Goal: Information Seeking & Learning: Learn about a topic

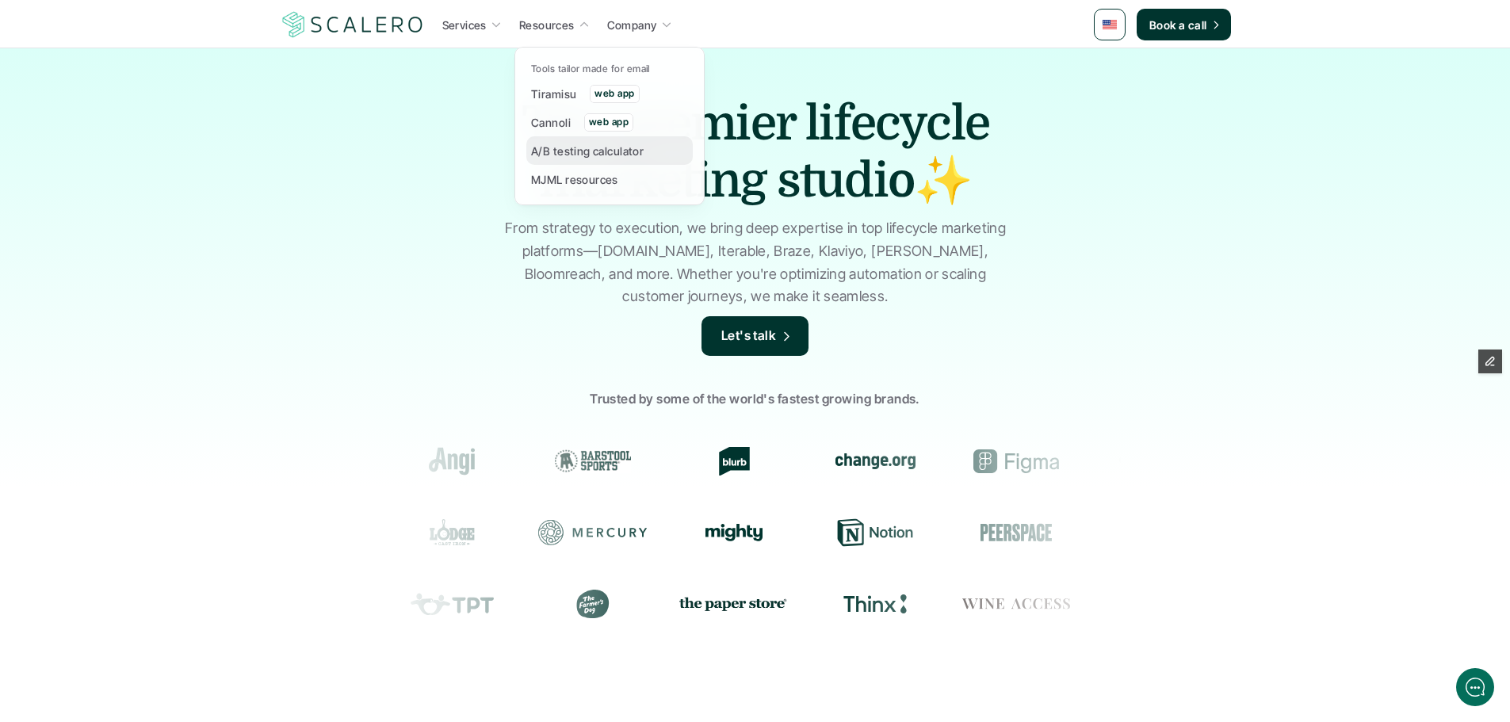
click at [556, 152] on p "A/B testing calculator" at bounding box center [587, 151] width 113 height 17
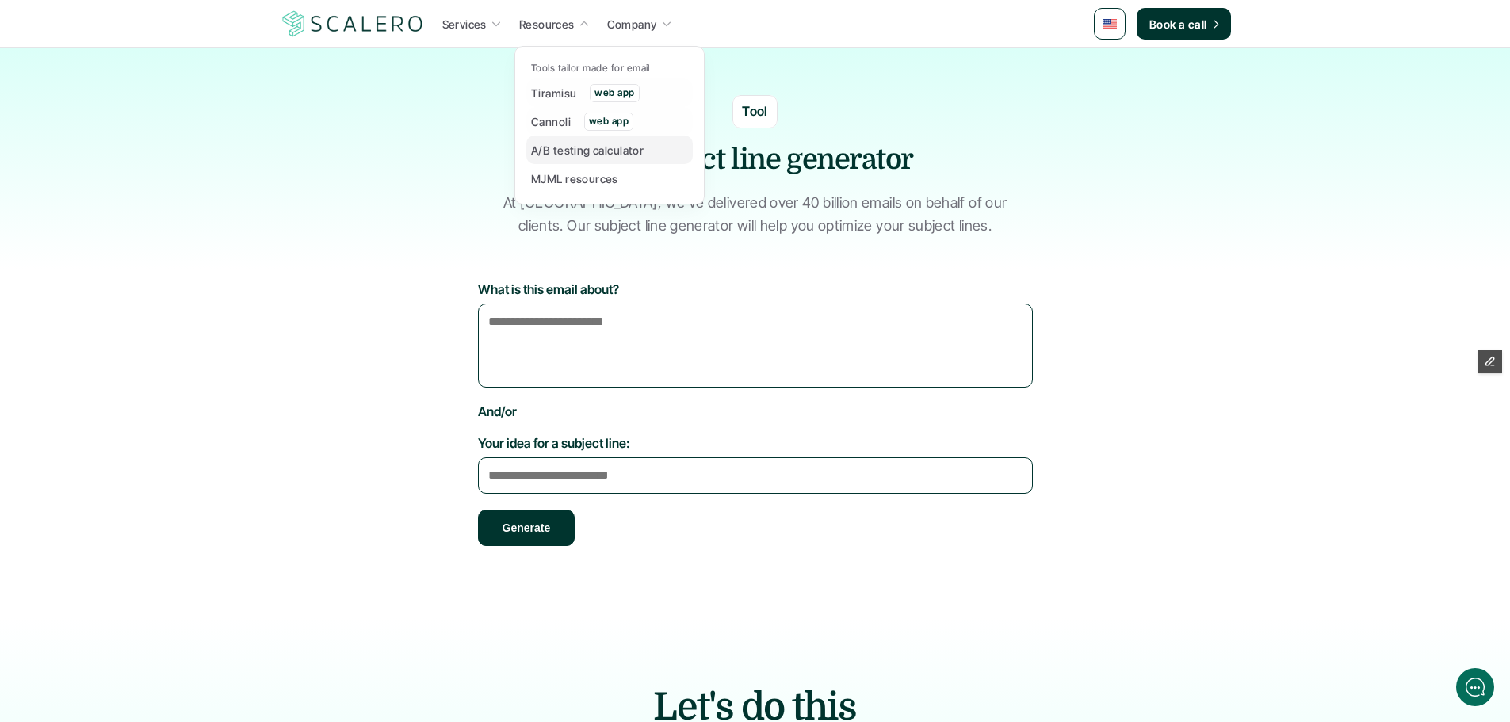
click at [570, 147] on p "A/B testing calculator" at bounding box center [587, 150] width 113 height 17
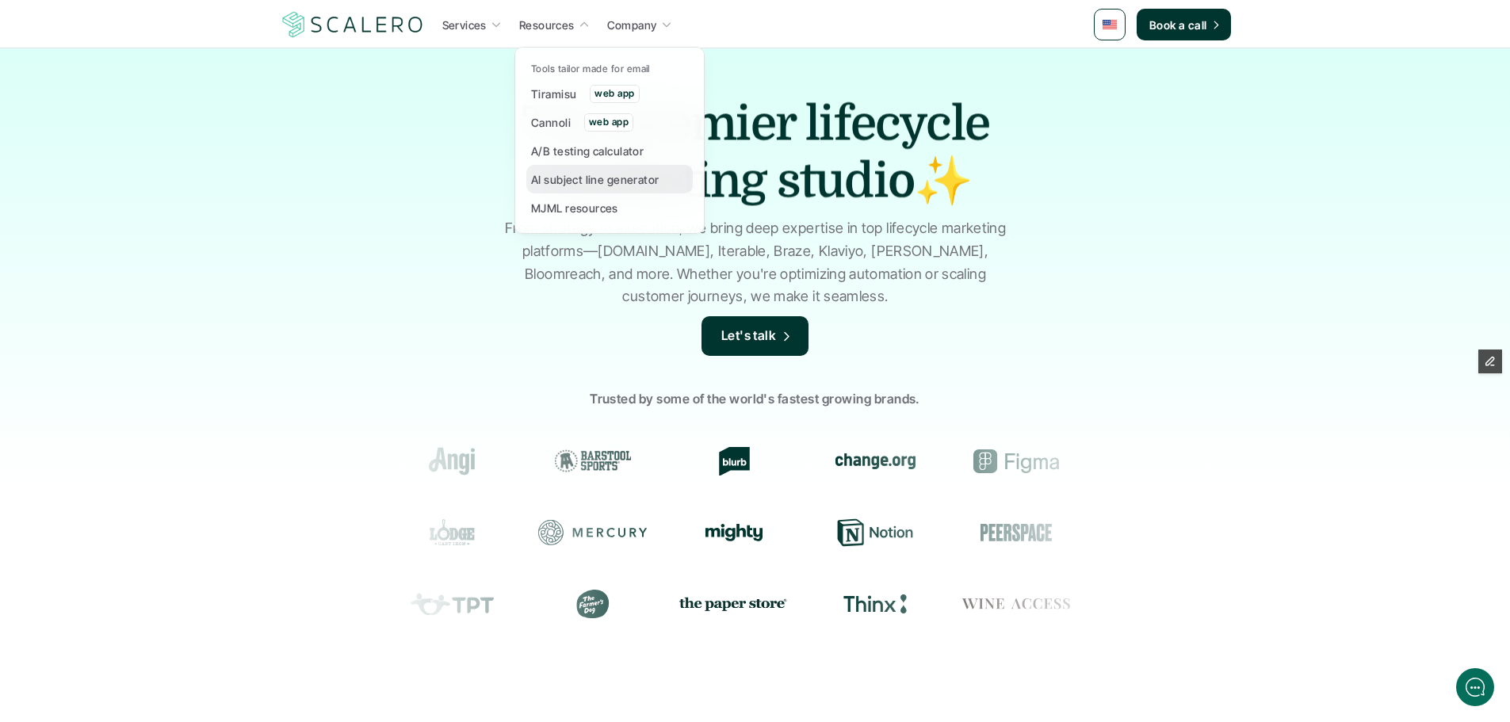
click at [582, 185] on p "AI subject line generator" at bounding box center [595, 179] width 128 height 17
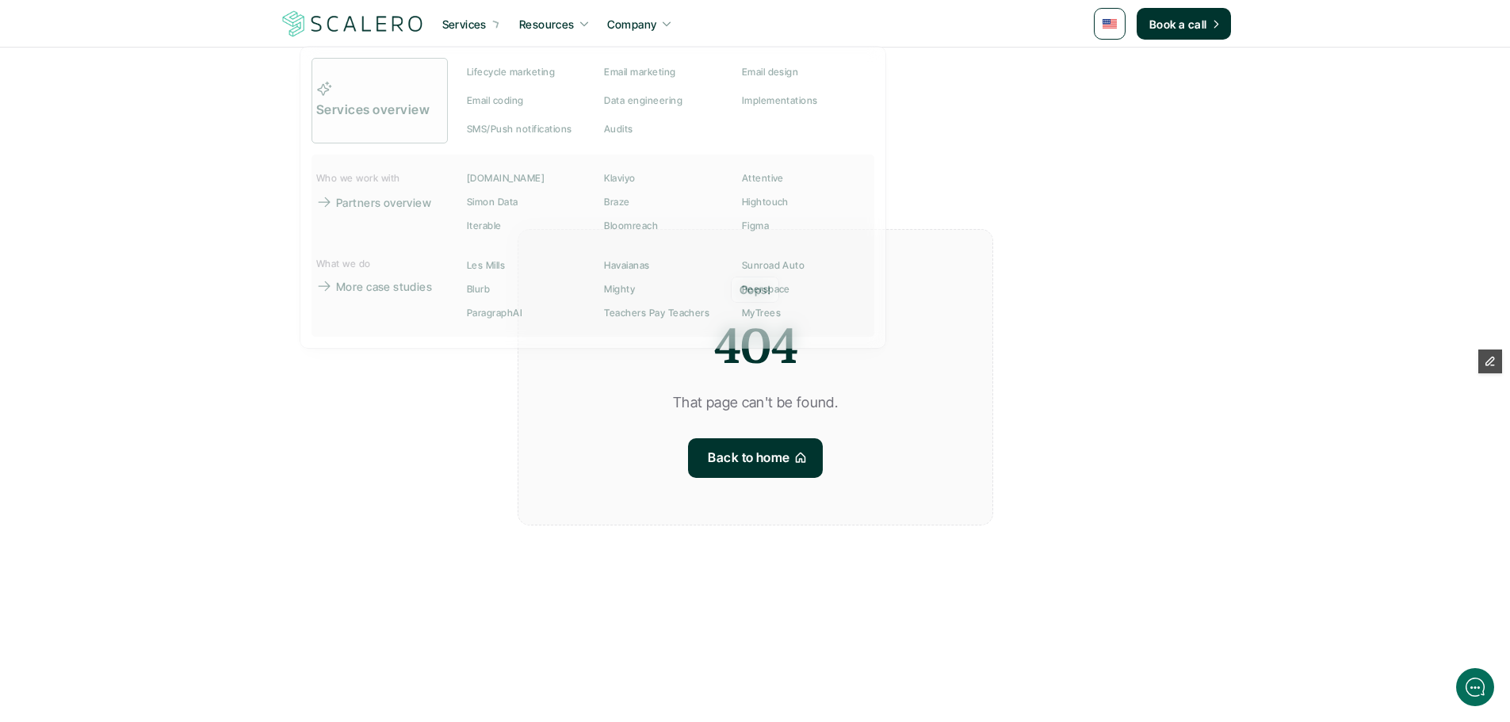
drag, startPoint x: 203, startPoint y: 132, endPoint x: 247, endPoint y: 105, distance: 51.7
click at [203, 132] on section "Oops! 404 That page can't be found. Back to home" at bounding box center [755, 361] width 1510 height 722
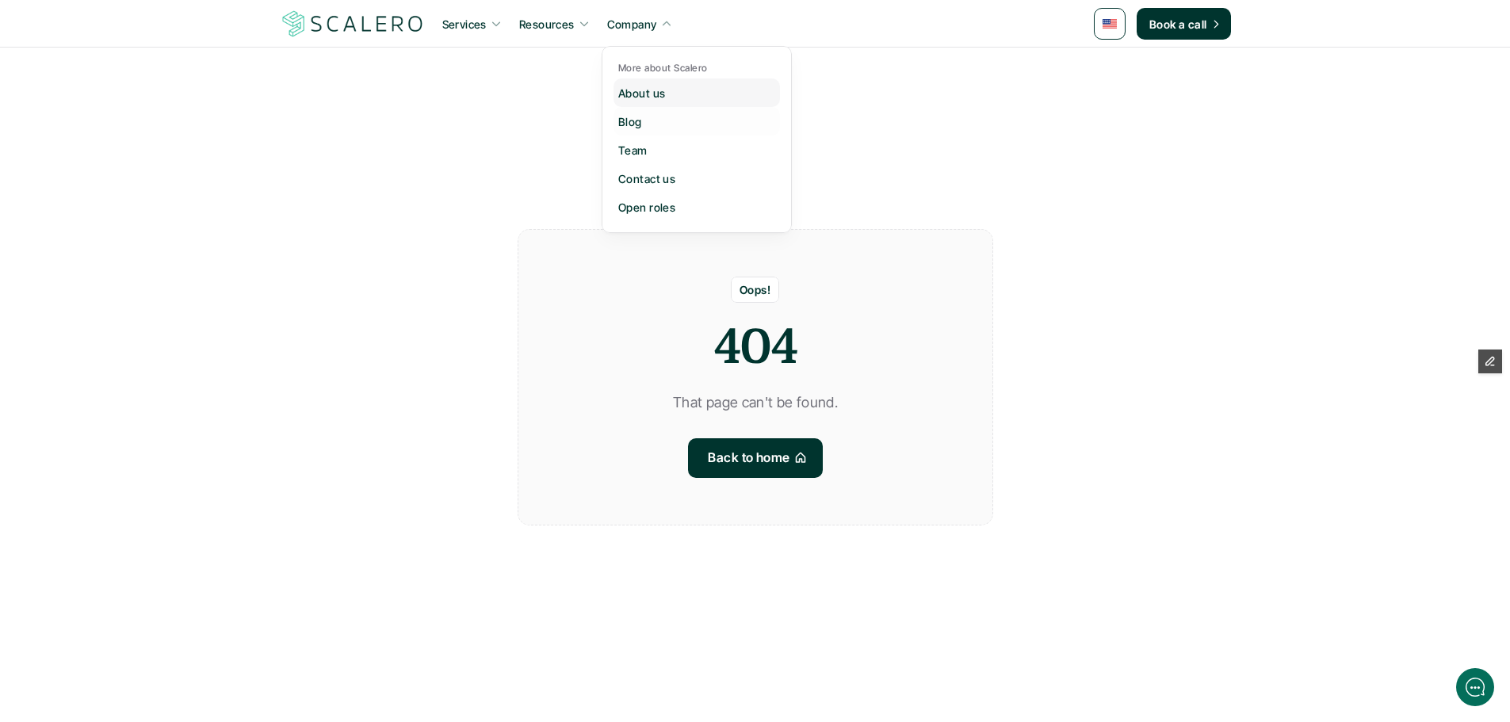
click at [668, 114] on link "Blog" at bounding box center [697, 121] width 166 height 29
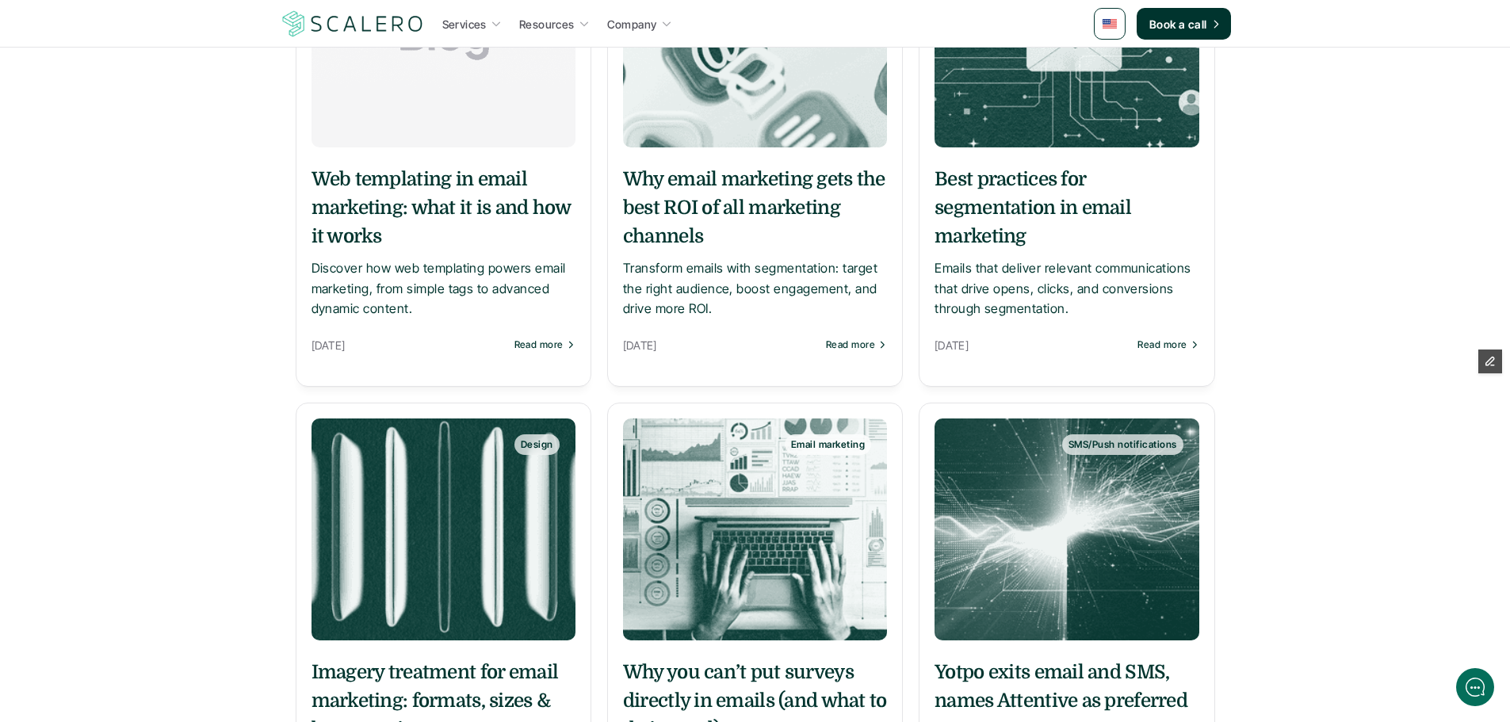
scroll to position [159, 0]
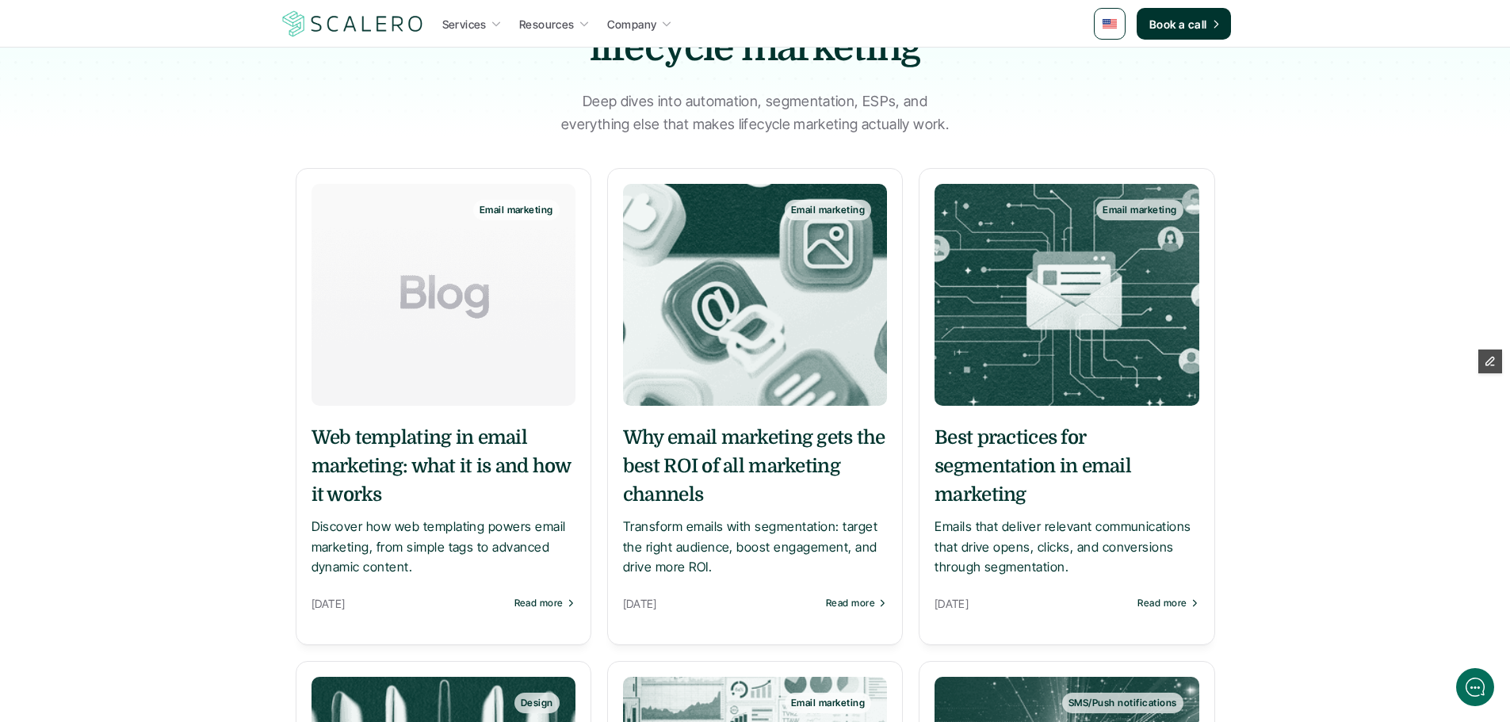
click at [487, 437] on h5 "Web templating in email marketing: what it is and how it works" at bounding box center [444, 466] width 264 height 86
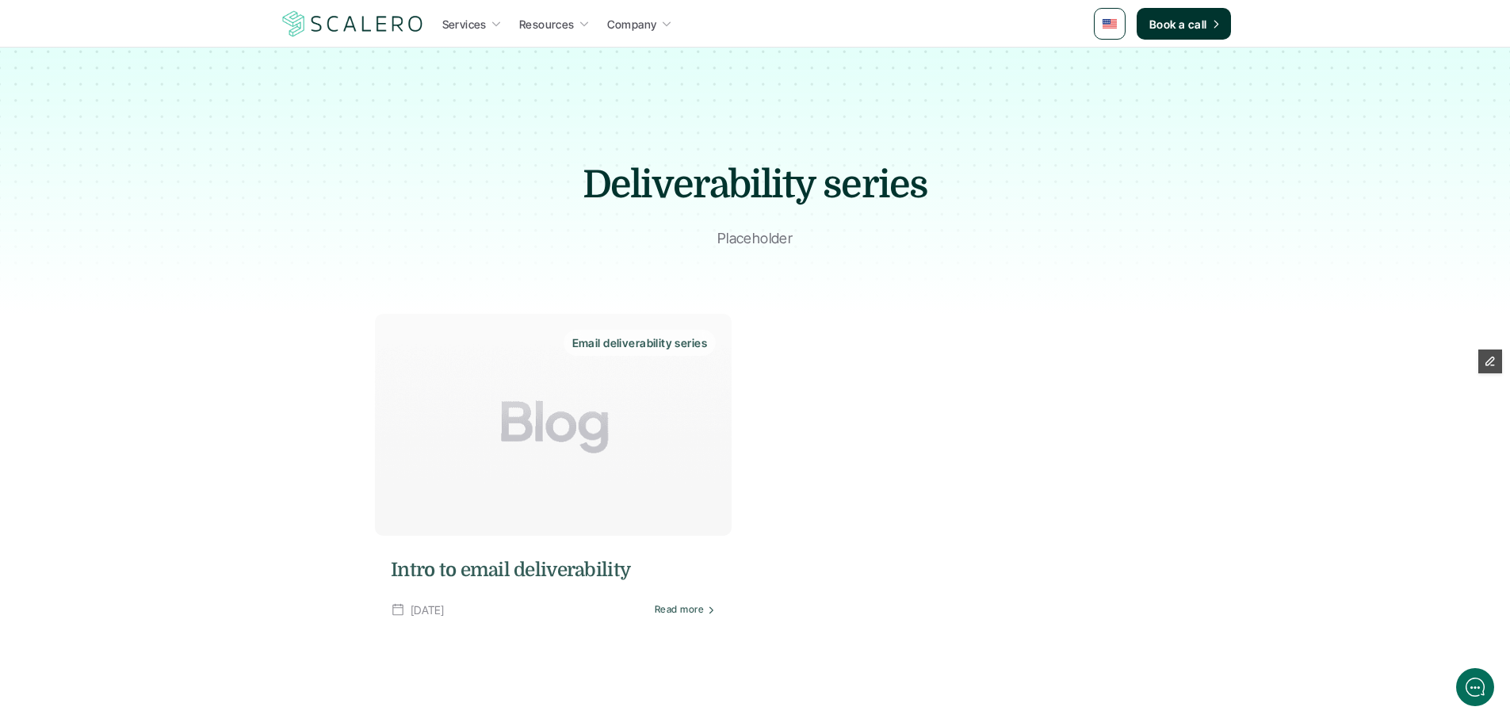
click at [578, 468] on img at bounding box center [553, 425] width 357 height 222
click at [674, 611] on p "Read more" at bounding box center [678, 609] width 49 height 11
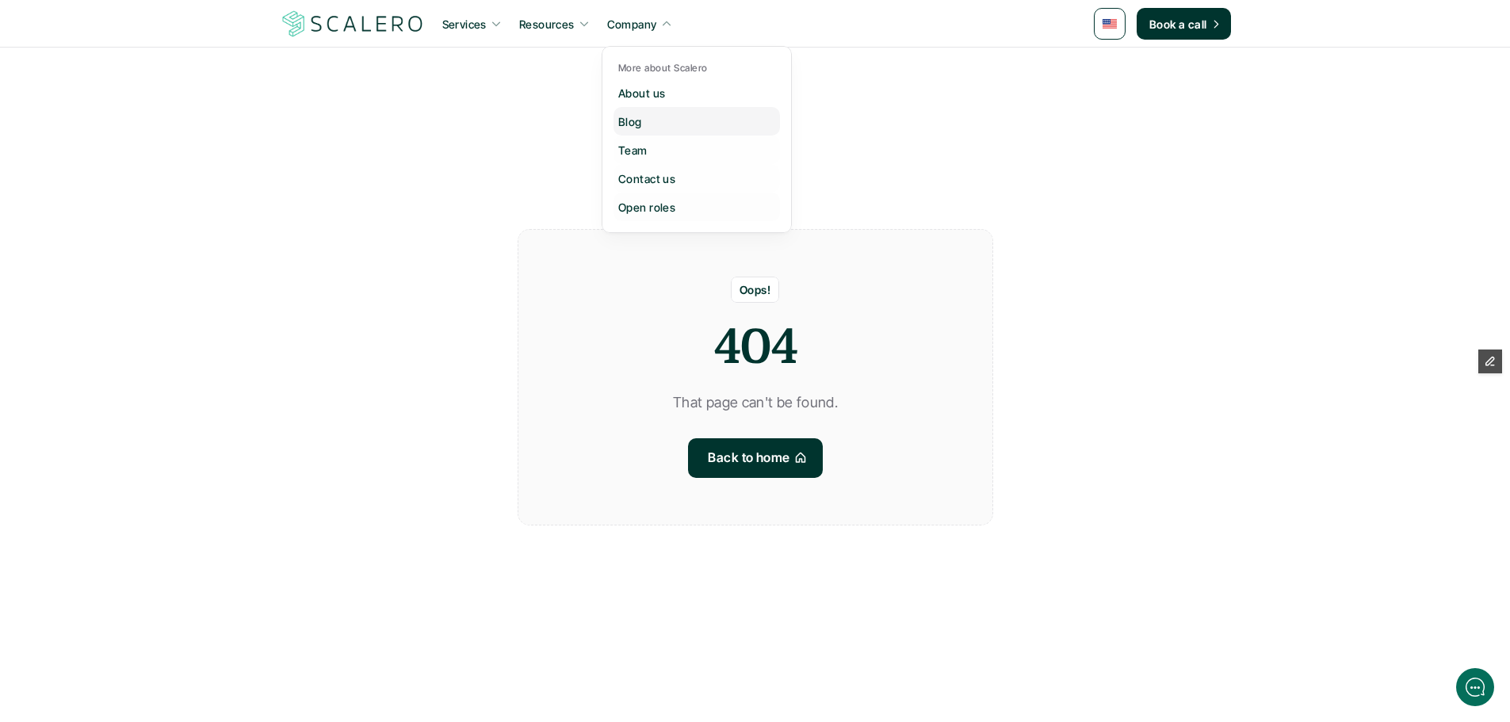
click at [636, 110] on link "Blog" at bounding box center [697, 121] width 166 height 29
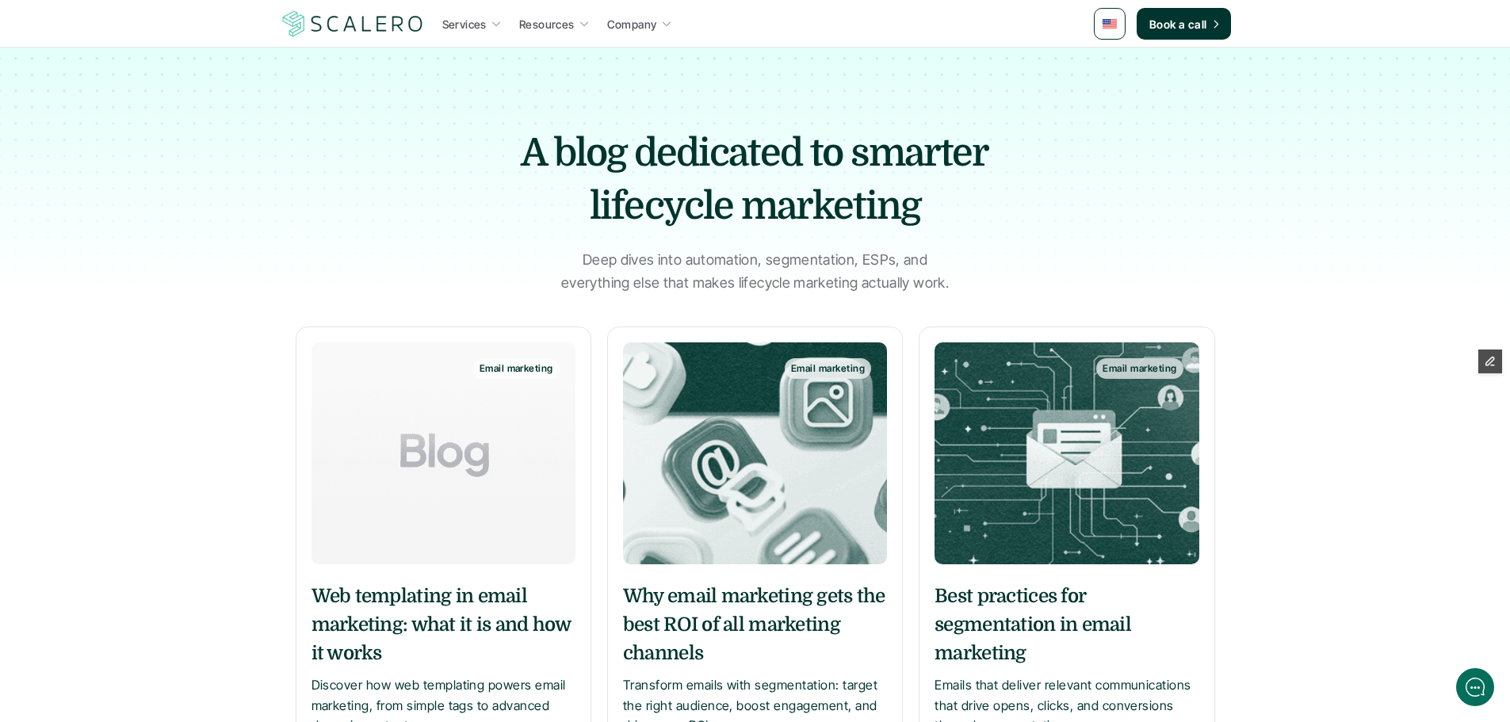
click at [430, 432] on img at bounding box center [444, 453] width 264 height 222
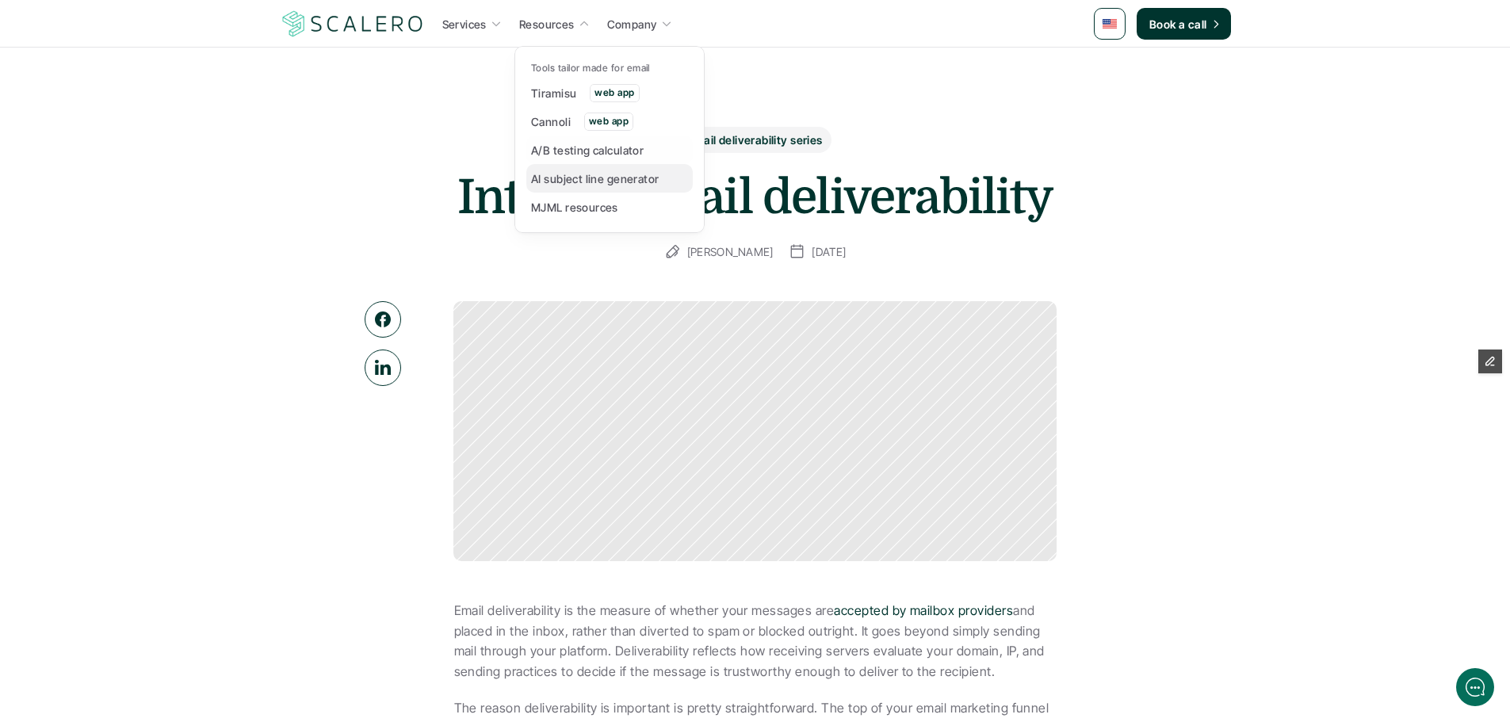
click at [563, 170] on p "AI subject line generator" at bounding box center [595, 178] width 128 height 17
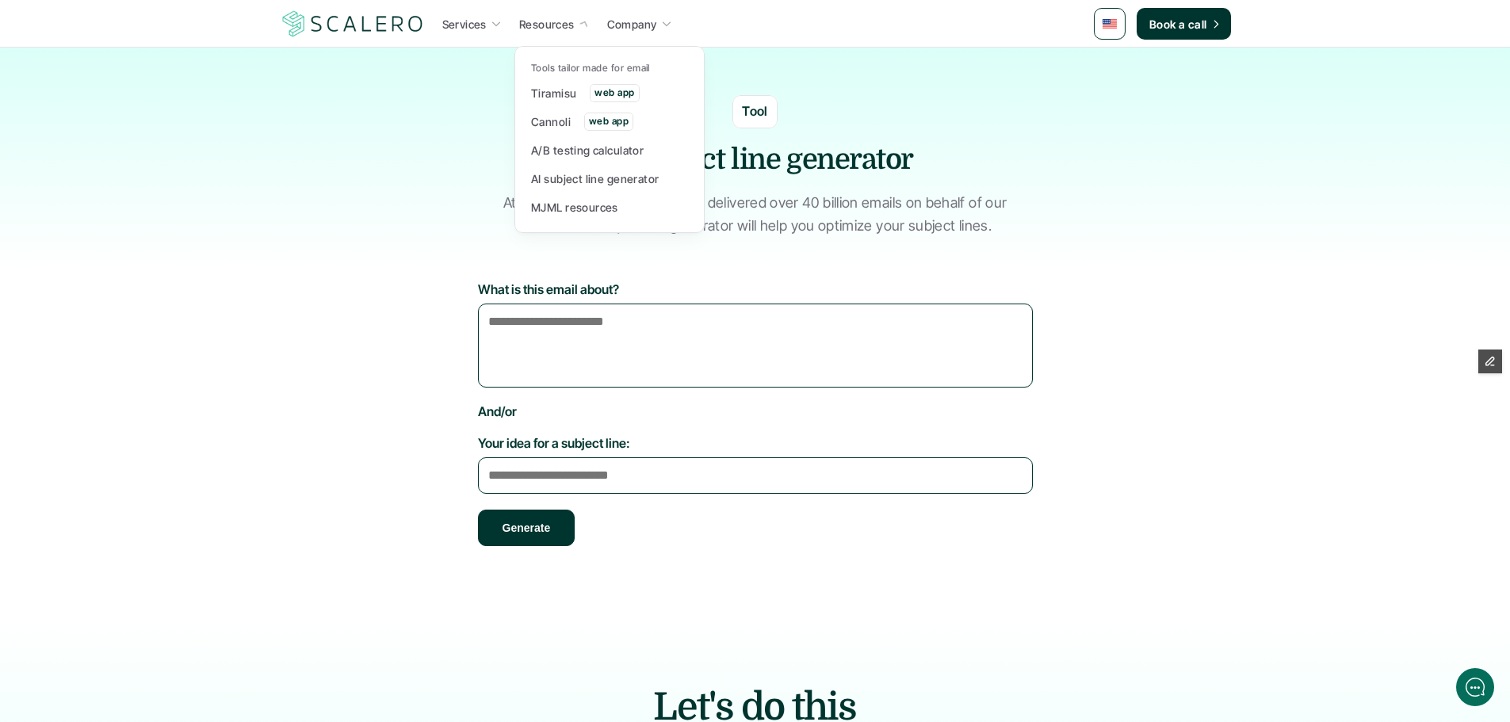
click at [579, 28] on icon at bounding box center [584, 24] width 14 height 14
click at [578, 155] on p "A/B testing calculator" at bounding box center [587, 150] width 113 height 17
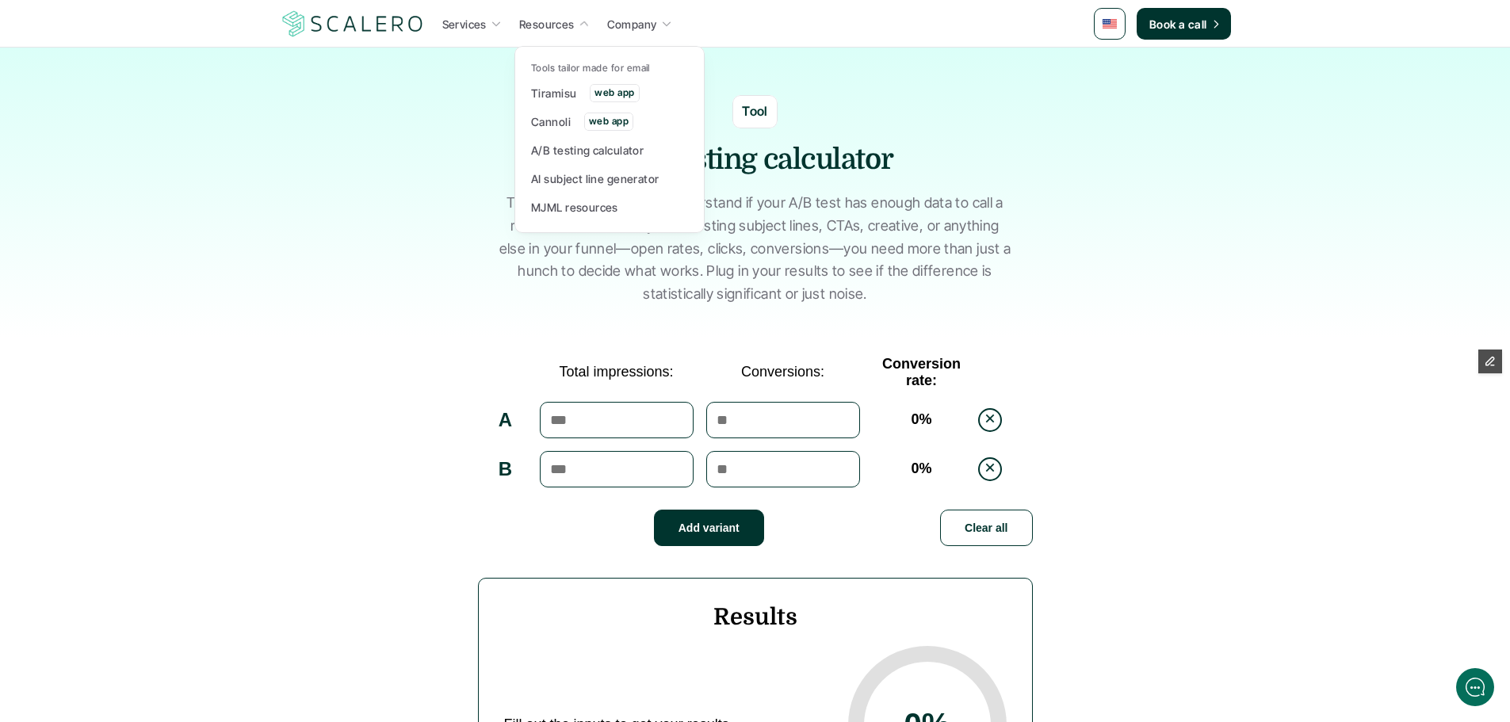
click at [561, 21] on p "Resources" at bounding box center [546, 24] width 55 height 17
click at [580, 204] on p "MJML resources" at bounding box center [574, 207] width 87 height 17
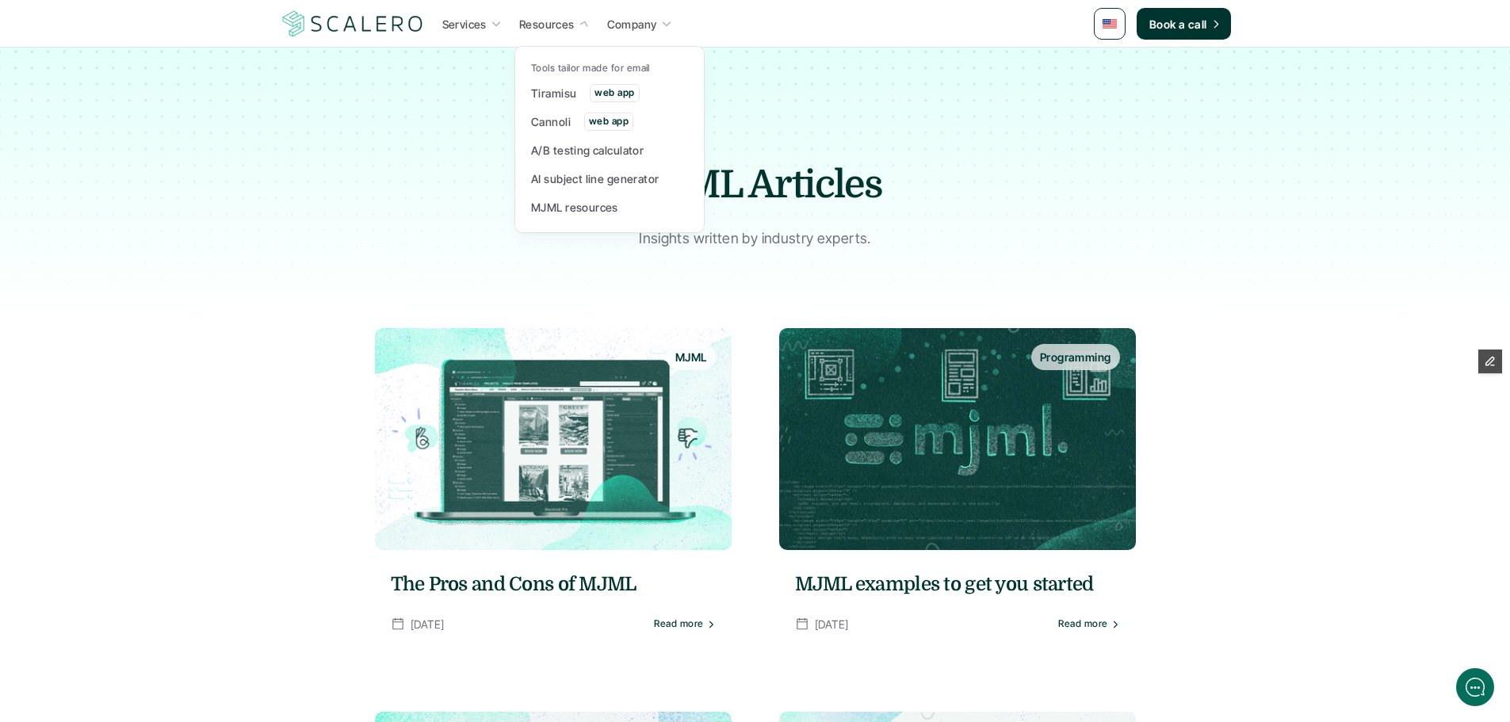
click at [553, 22] on p "Resources" at bounding box center [546, 24] width 55 height 17
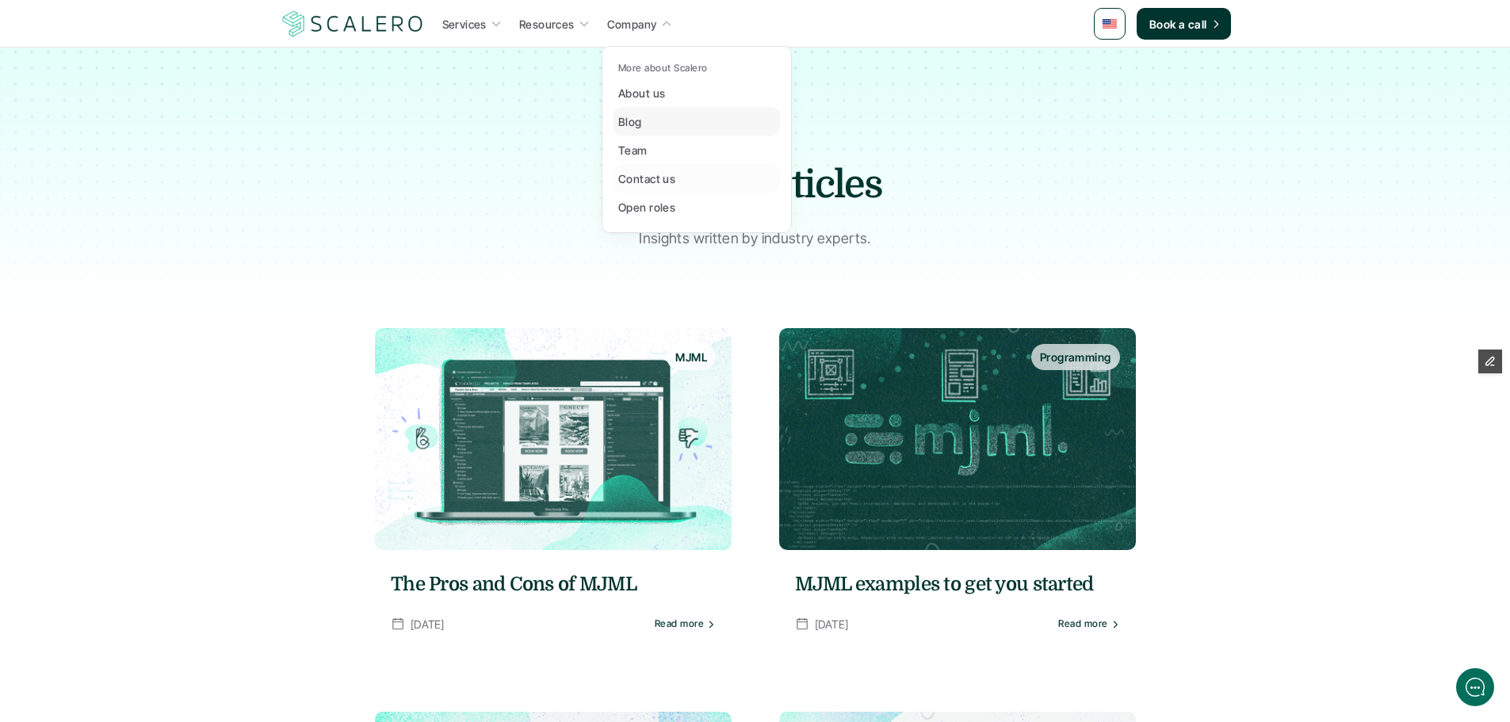
click at [639, 113] on p "Blog" at bounding box center [630, 121] width 24 height 17
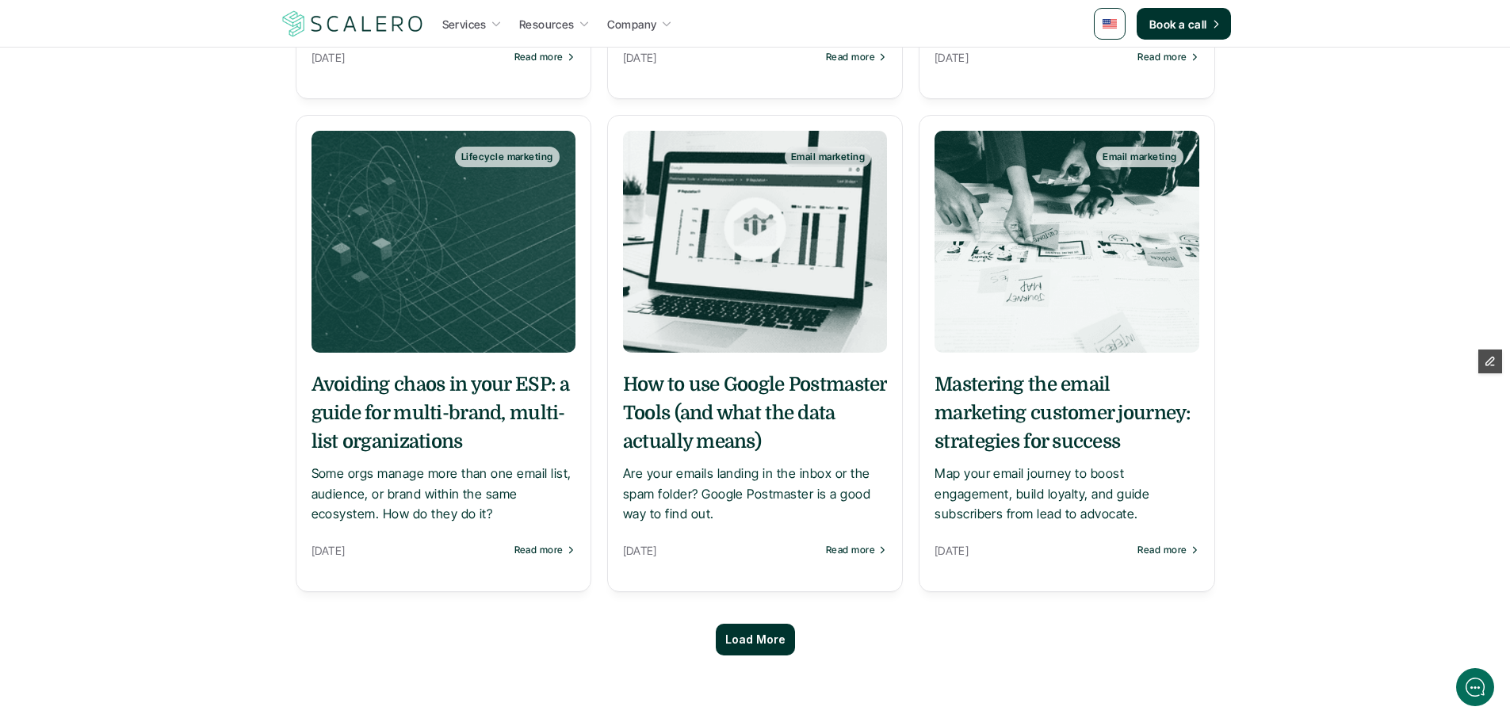
scroll to position [1268, 0]
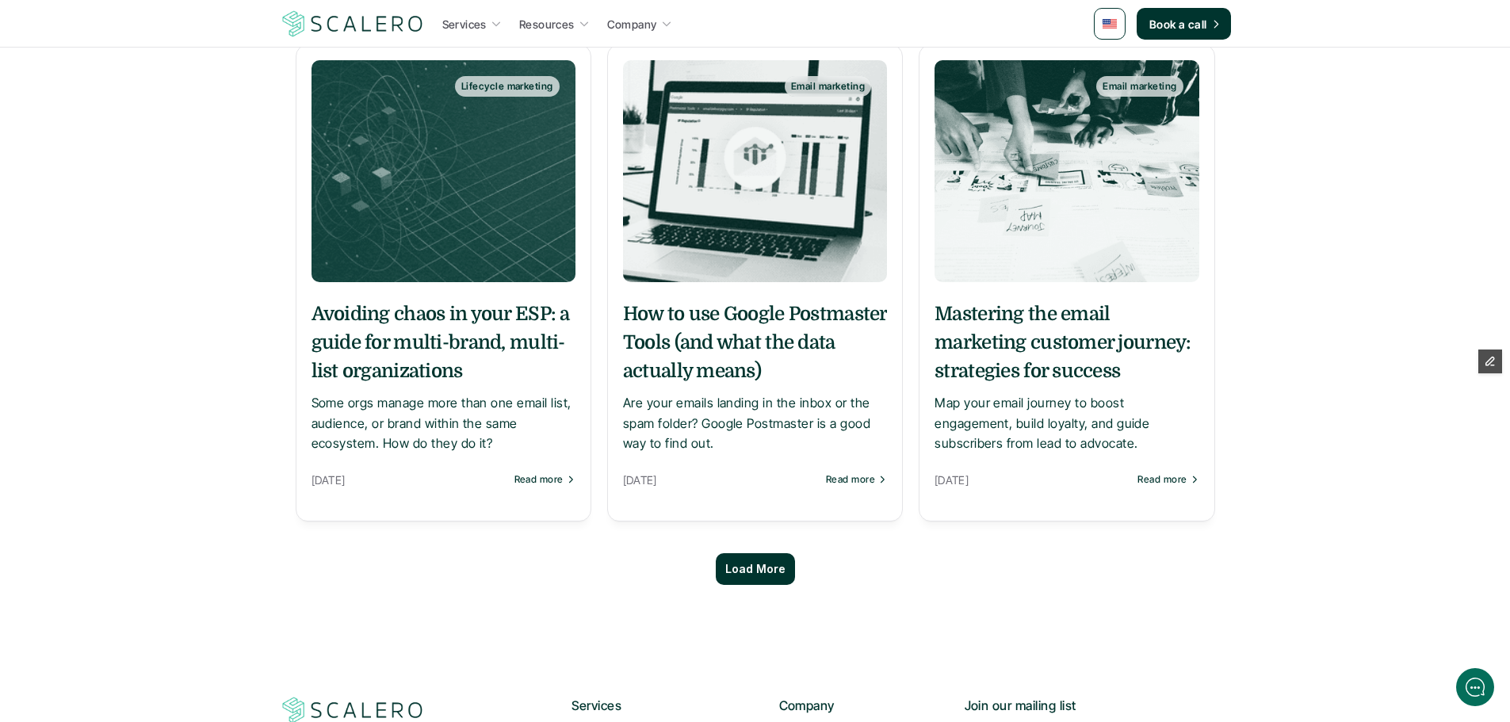
click at [728, 574] on p "Load More" at bounding box center [755, 569] width 60 height 13
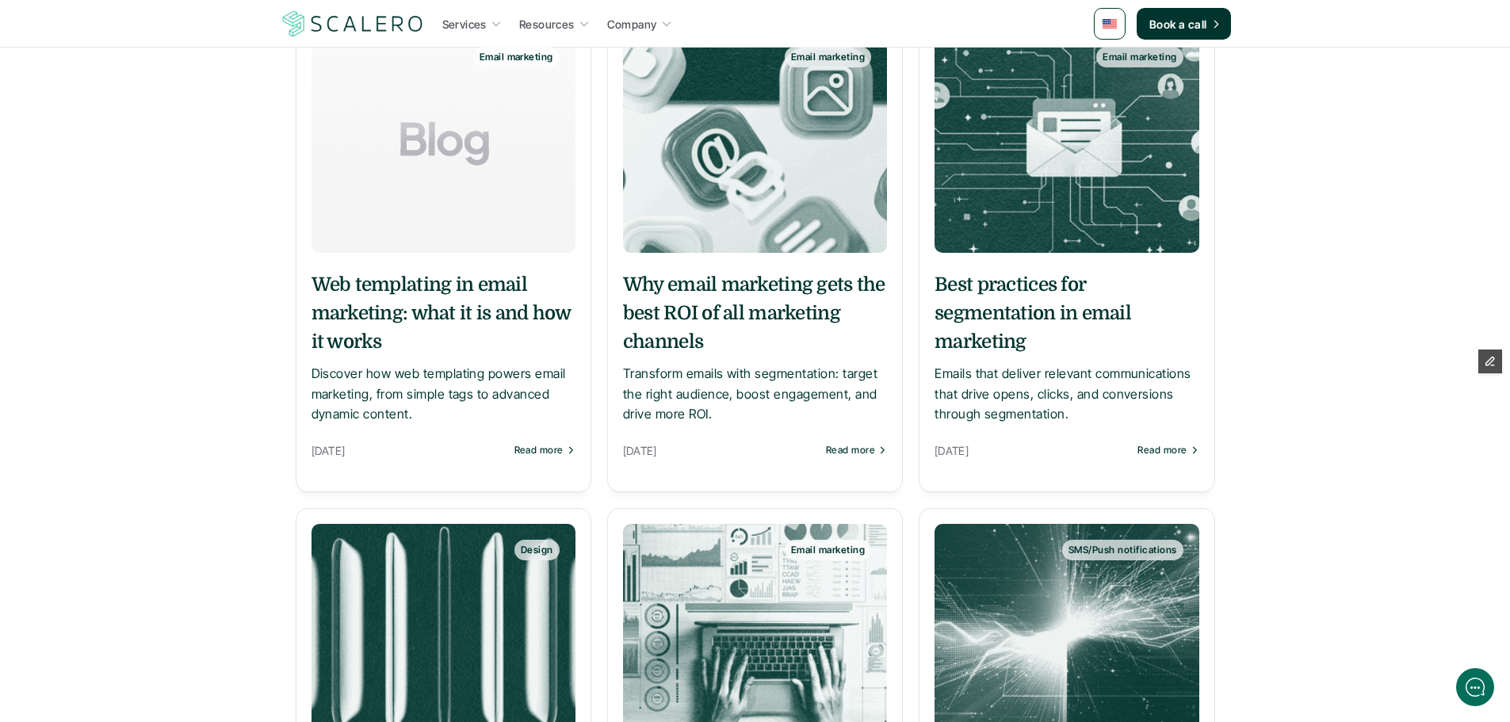
scroll to position [0, 0]
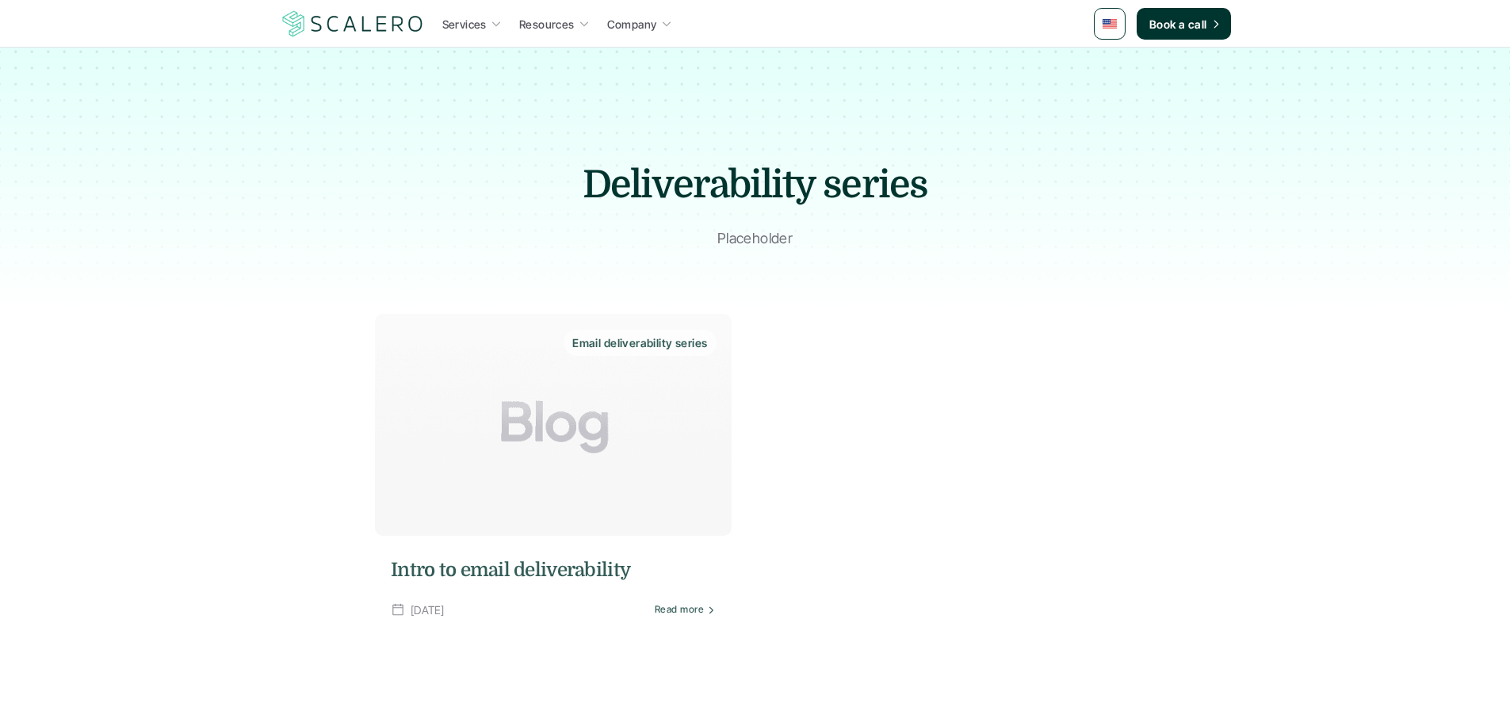
click at [636, 442] on img at bounding box center [553, 425] width 357 height 222
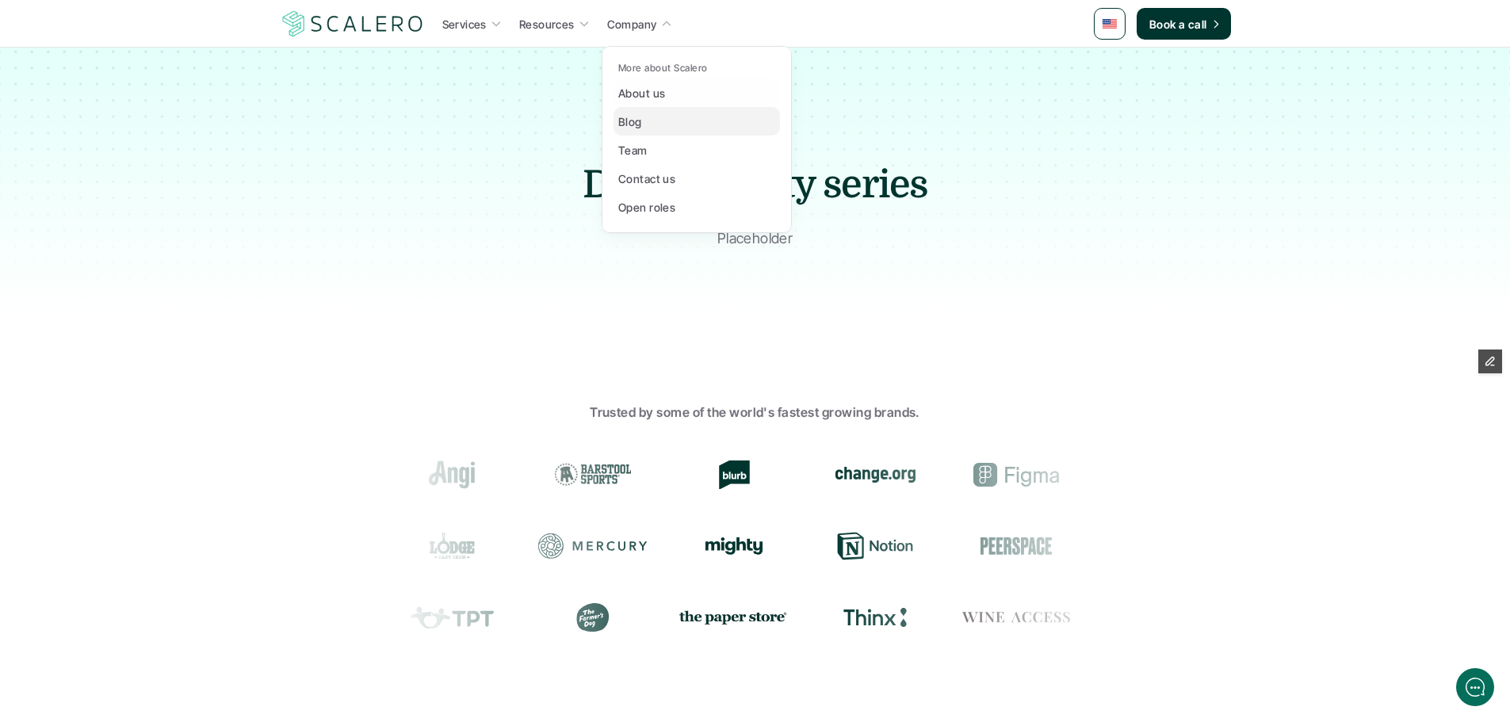
click at [650, 123] on div "Blog" at bounding box center [634, 121] width 33 height 19
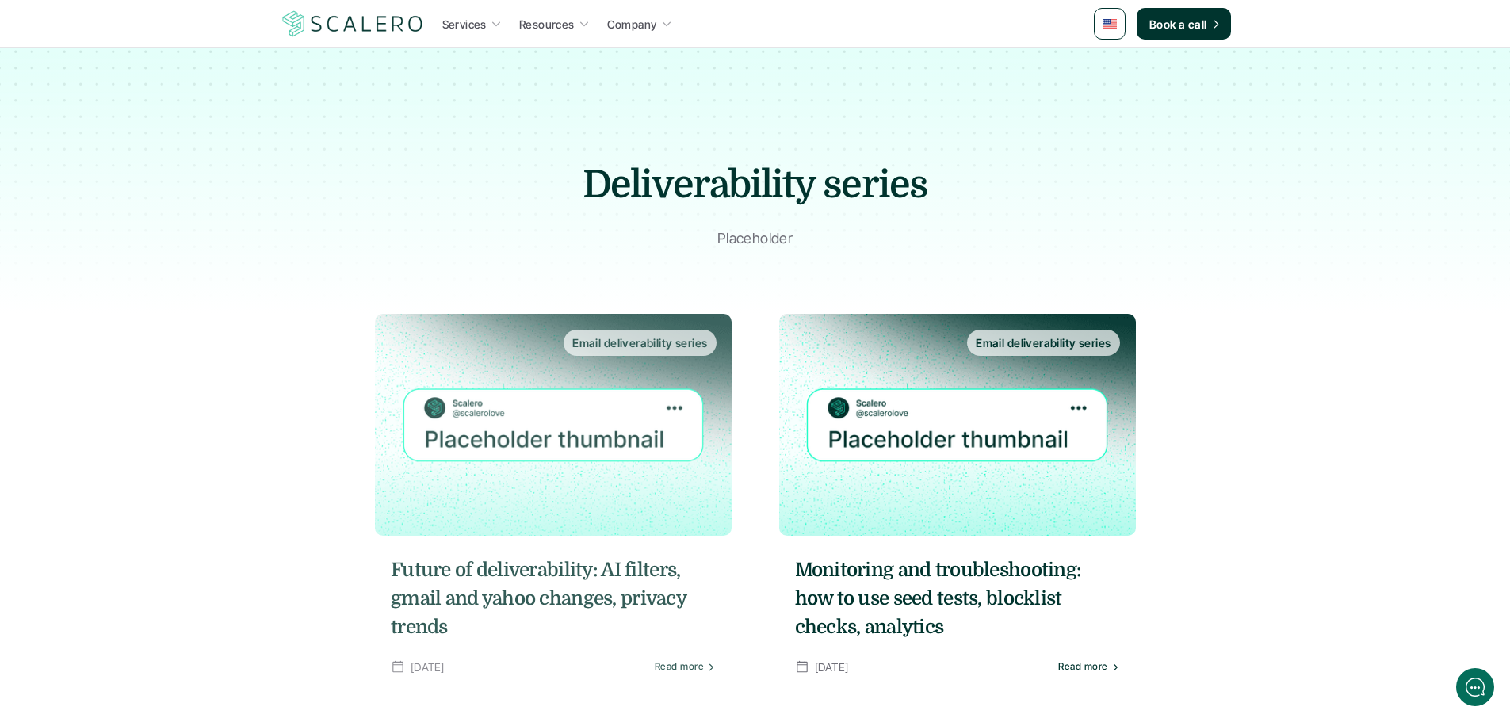
click at [694, 361] on img at bounding box center [553, 425] width 357 height 222
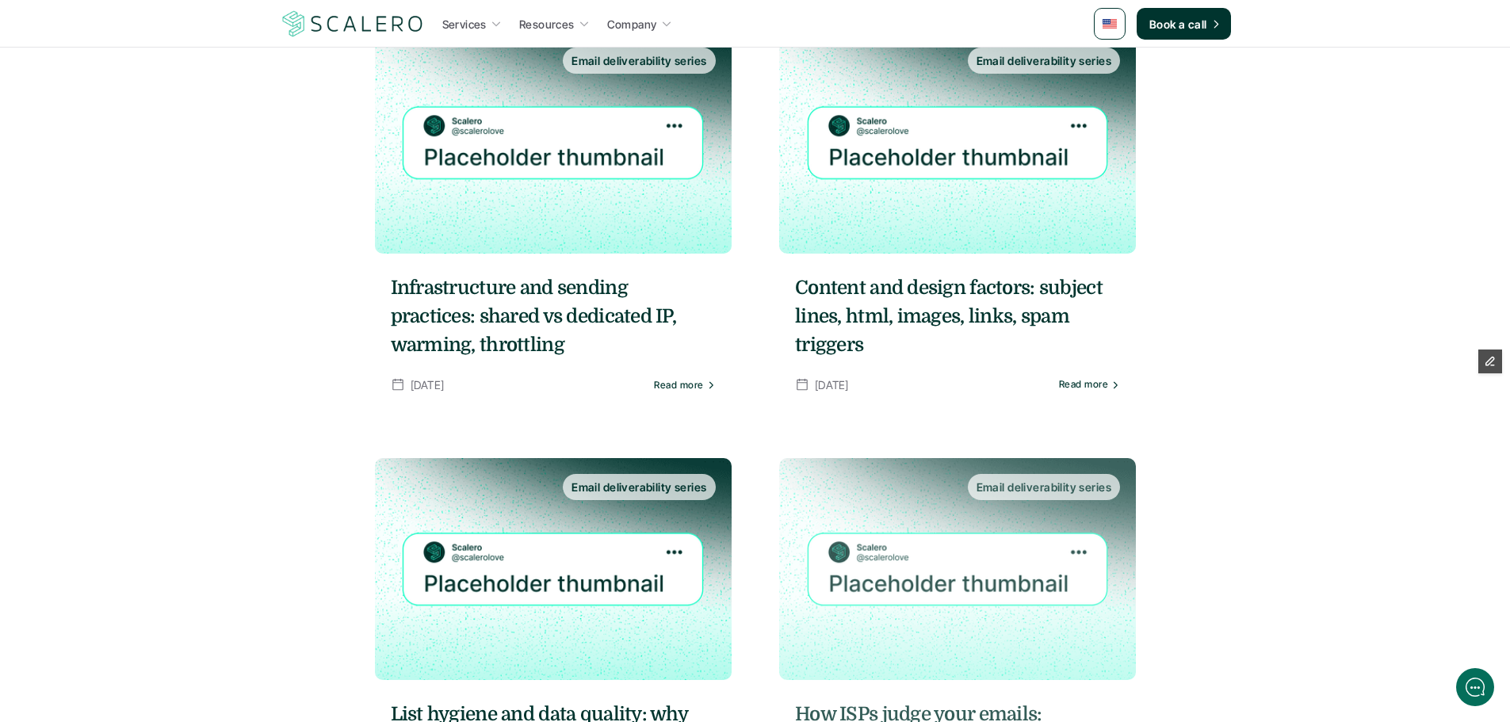
scroll to position [713, 0]
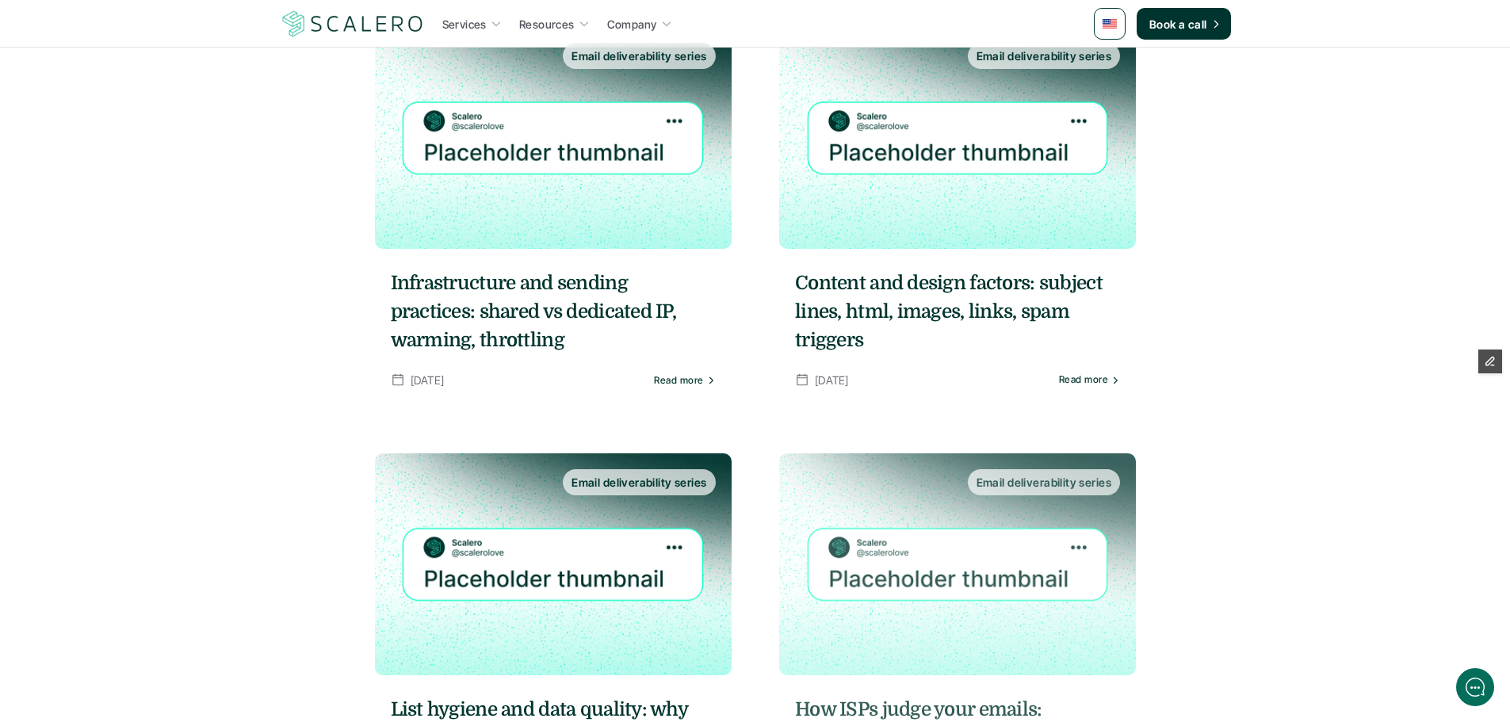
click at [873, 331] on h5 "Content and design factors: subject lines, html, images, links, spam triggers" at bounding box center [957, 312] width 325 height 86
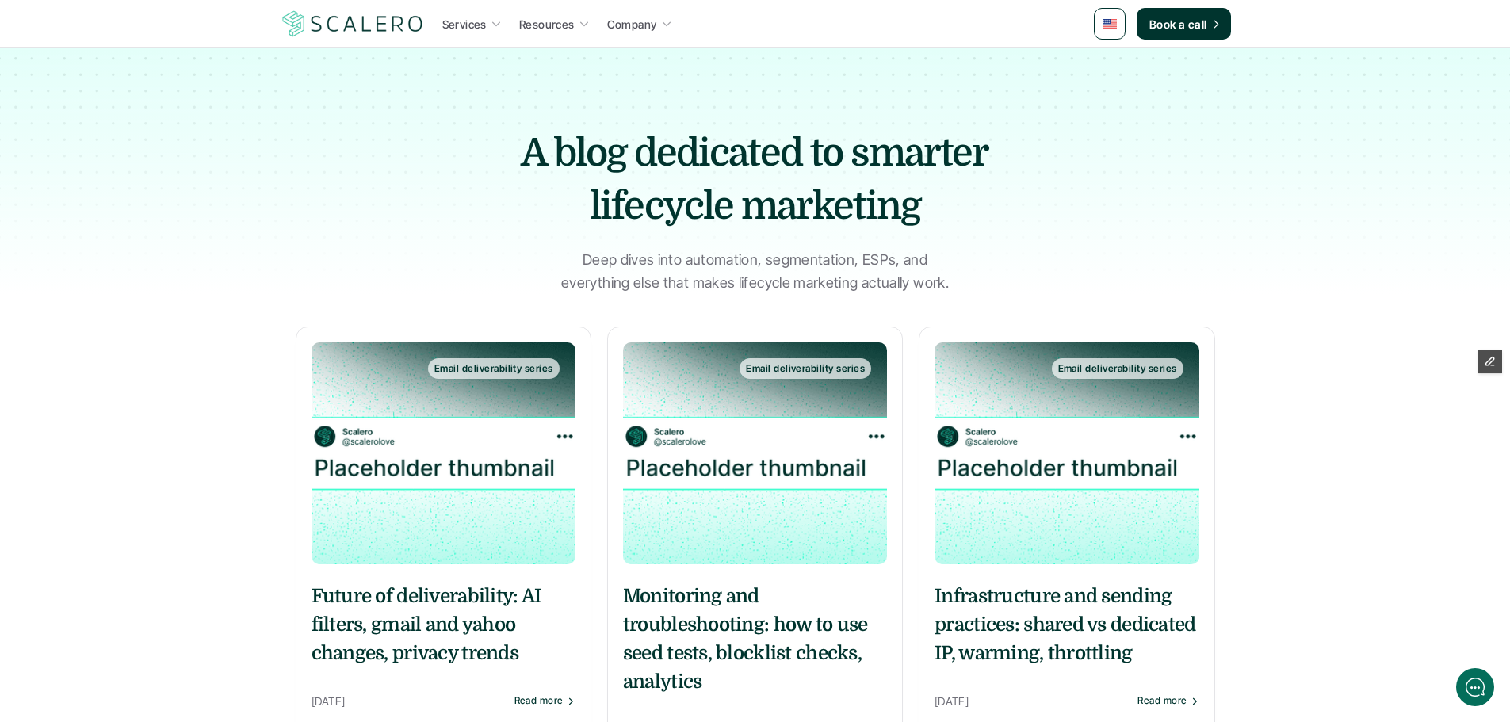
click at [478, 598] on h5 "Future of deliverability: AI filters, gmail and yahoo changes, privacy trends" at bounding box center [444, 625] width 264 height 86
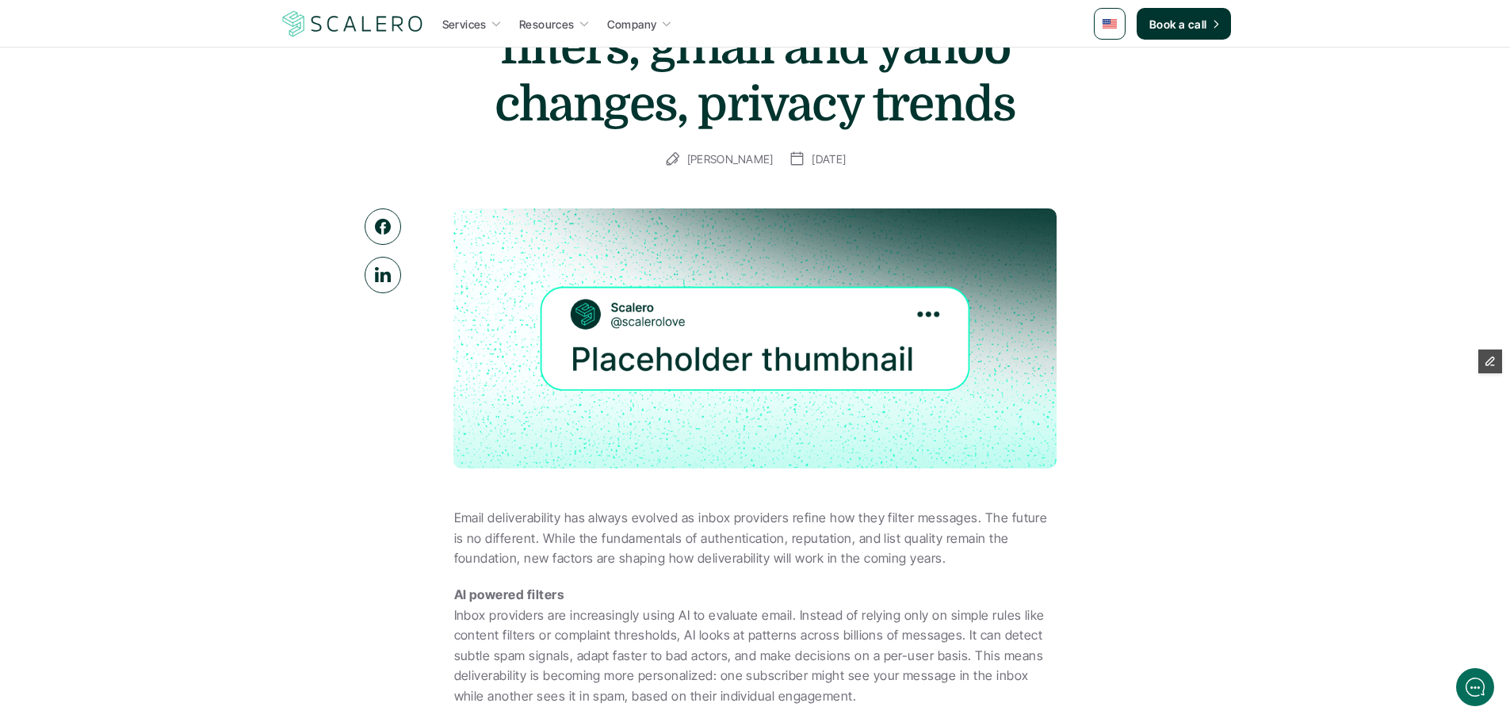
scroll to position [317, 0]
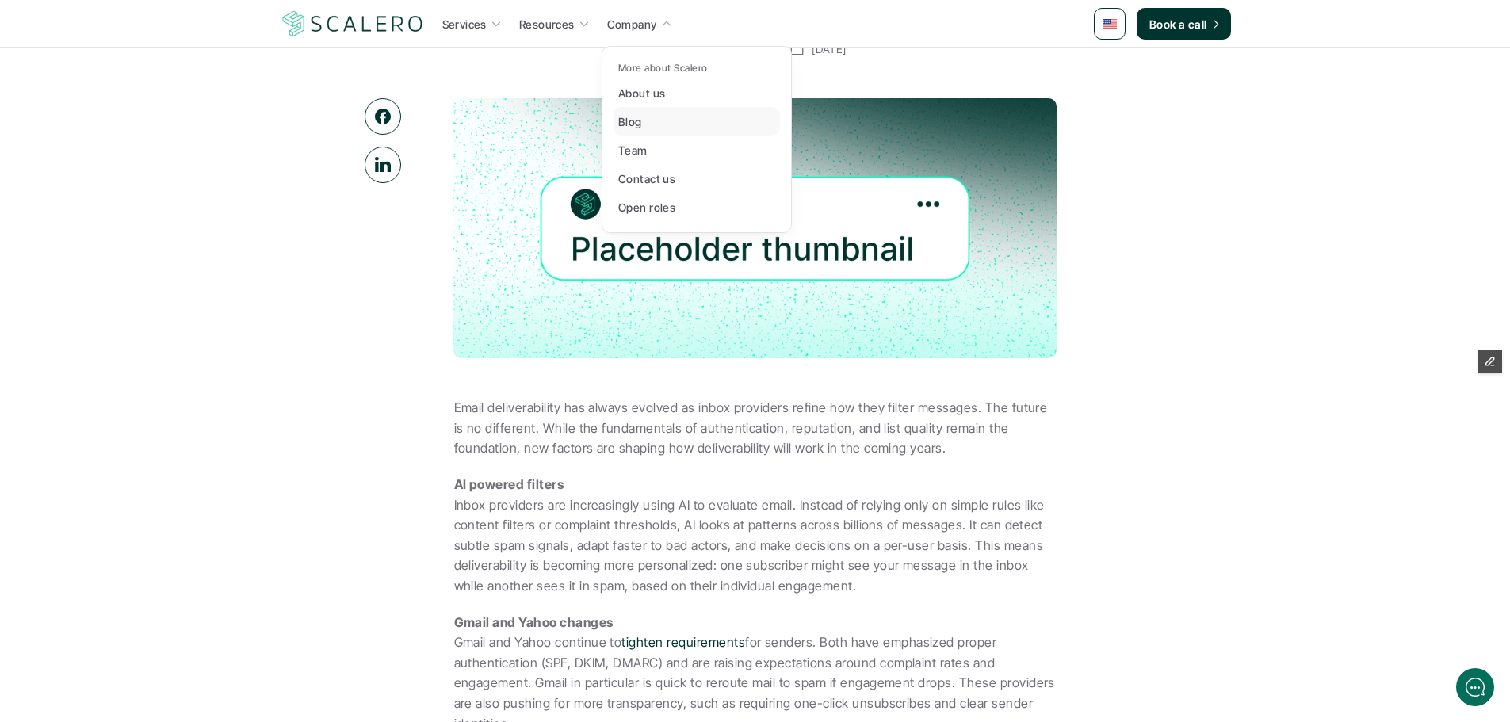
click at [656, 124] on link "Blog" at bounding box center [697, 121] width 166 height 29
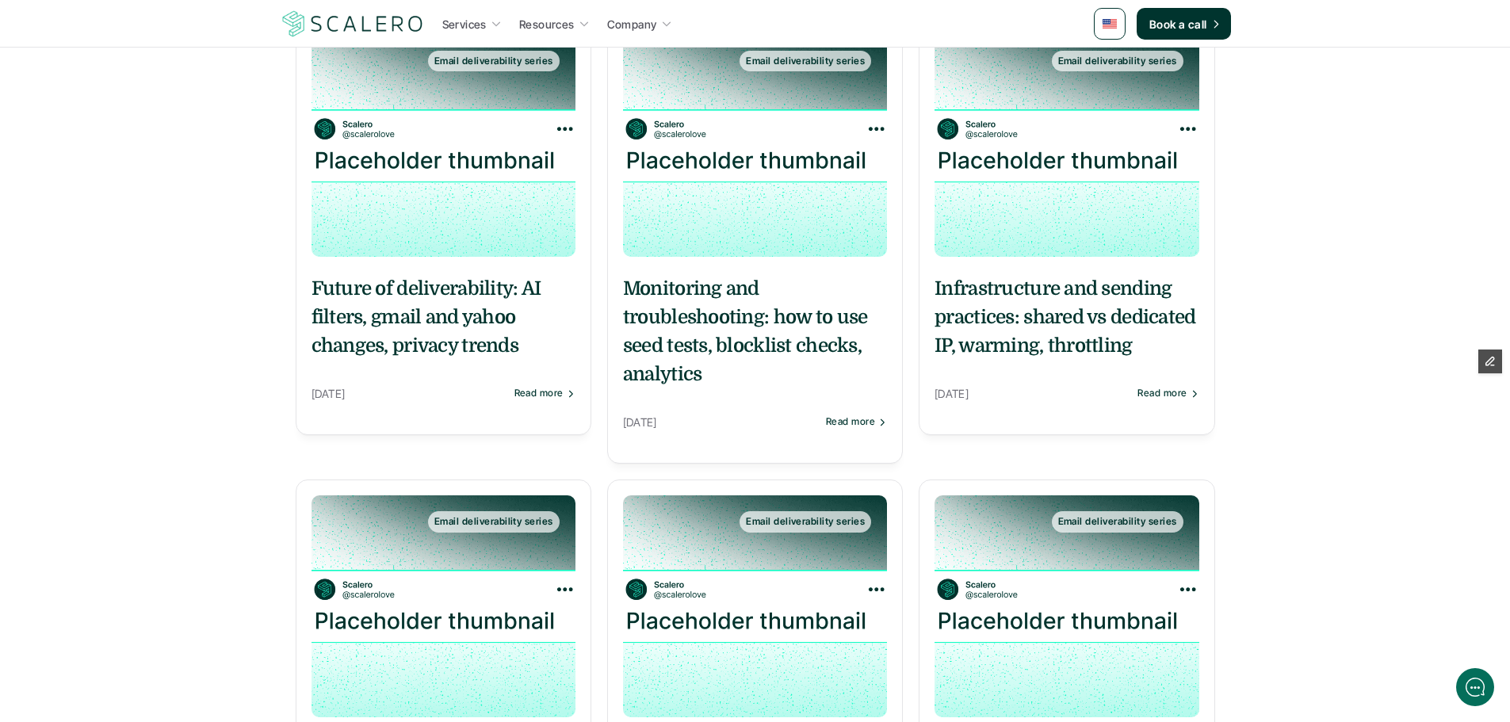
scroll to position [317, 0]
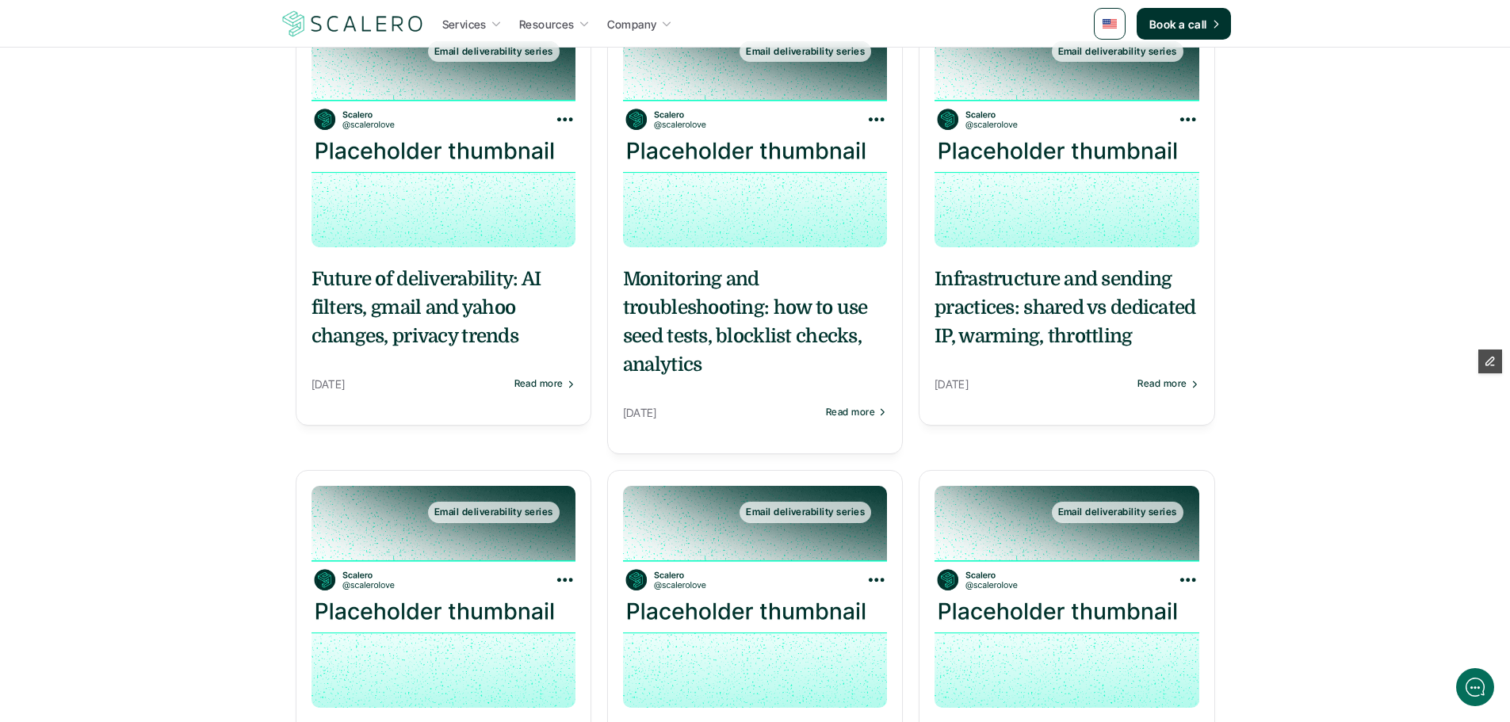
click at [757, 333] on h5 "Monitoring and troubleshooting: how to use seed tests, blocklist checks, analyt…" at bounding box center [755, 322] width 264 height 114
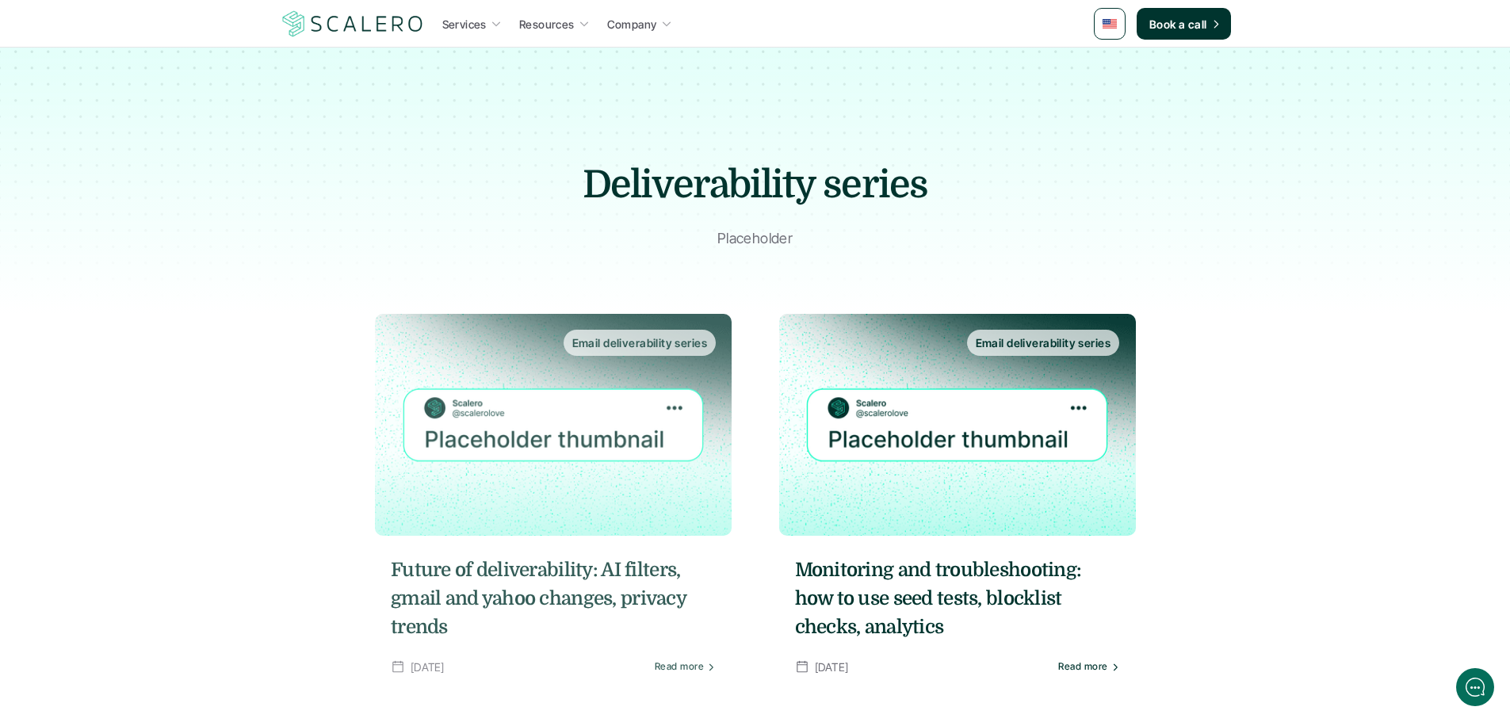
click at [605, 393] on img at bounding box center [553, 425] width 357 height 222
click at [598, 438] on img at bounding box center [553, 425] width 357 height 222
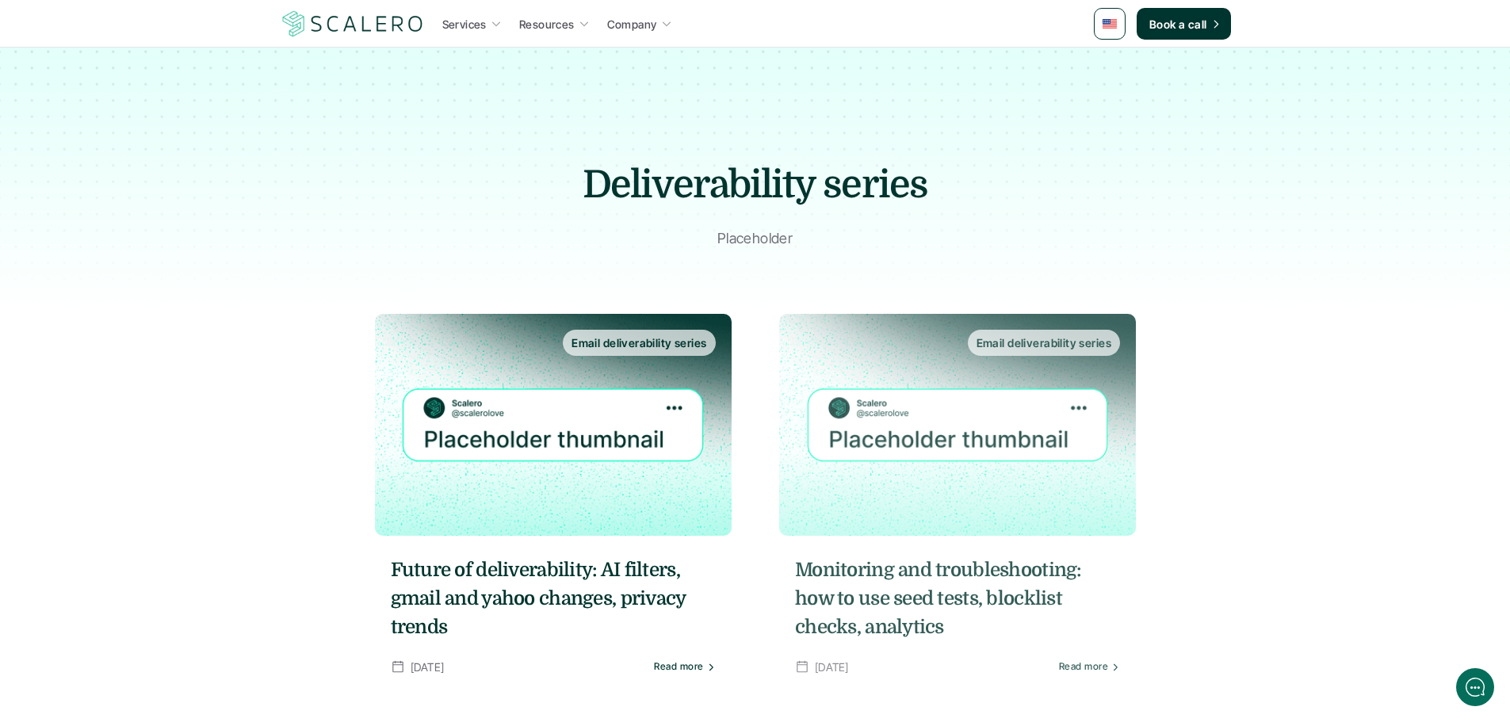
click at [942, 472] on img at bounding box center [957, 425] width 357 height 222
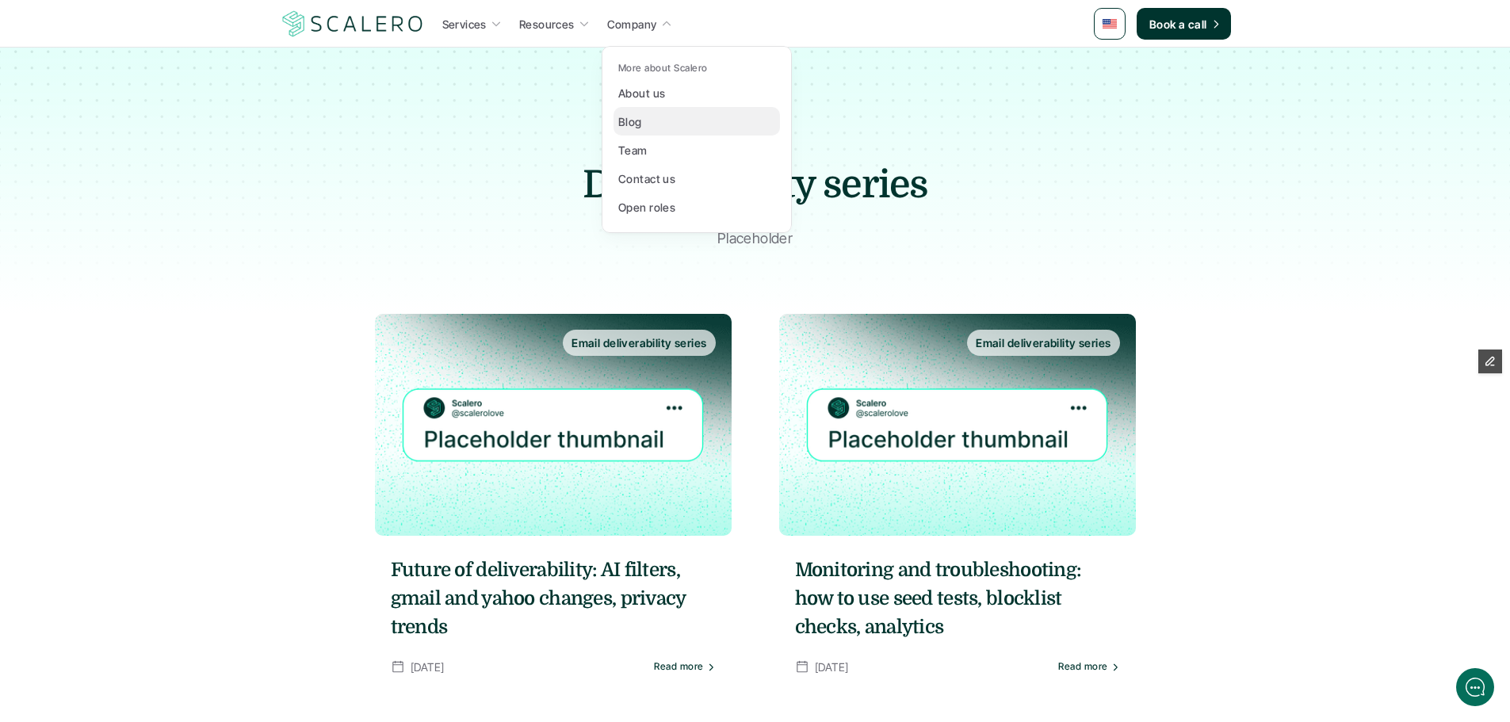
click at [652, 125] on link "Blog" at bounding box center [697, 121] width 166 height 29
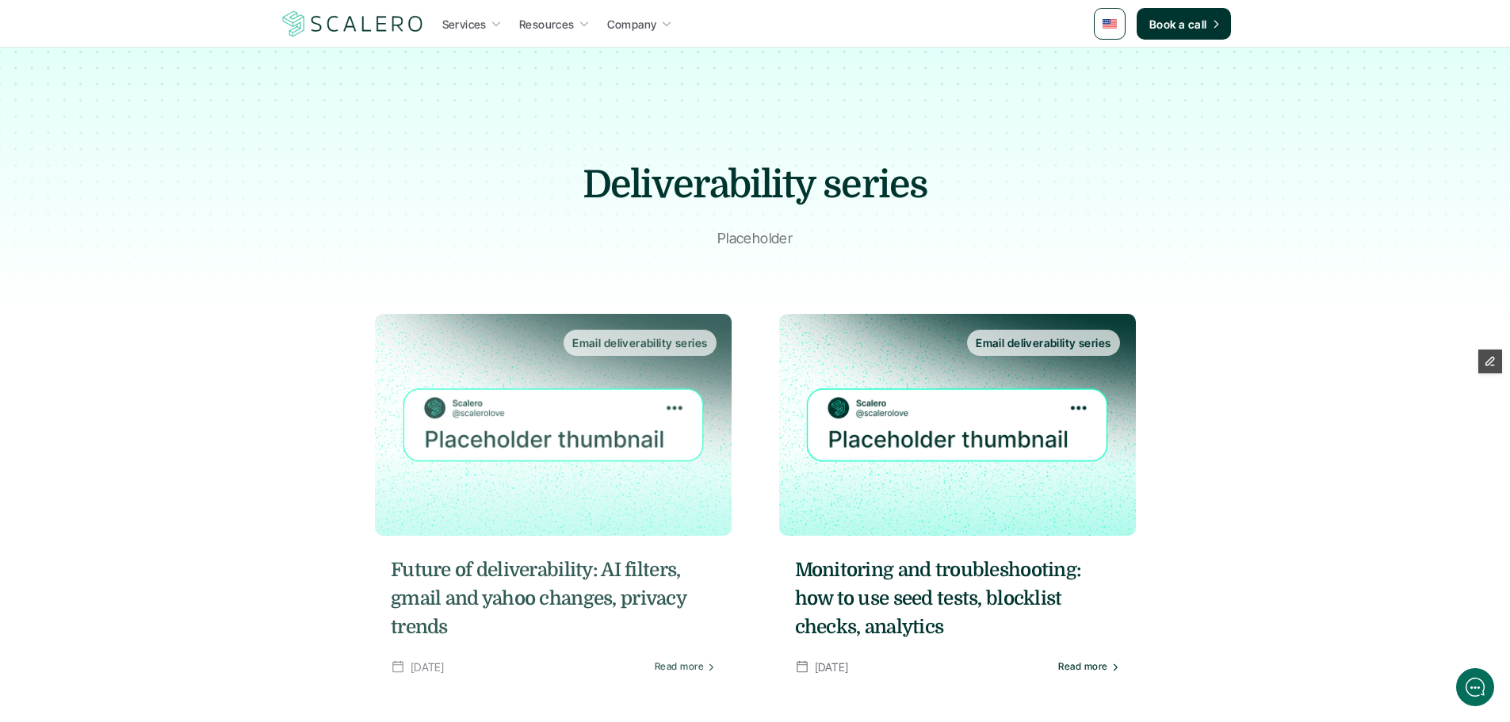
click at [621, 463] on img at bounding box center [553, 425] width 357 height 222
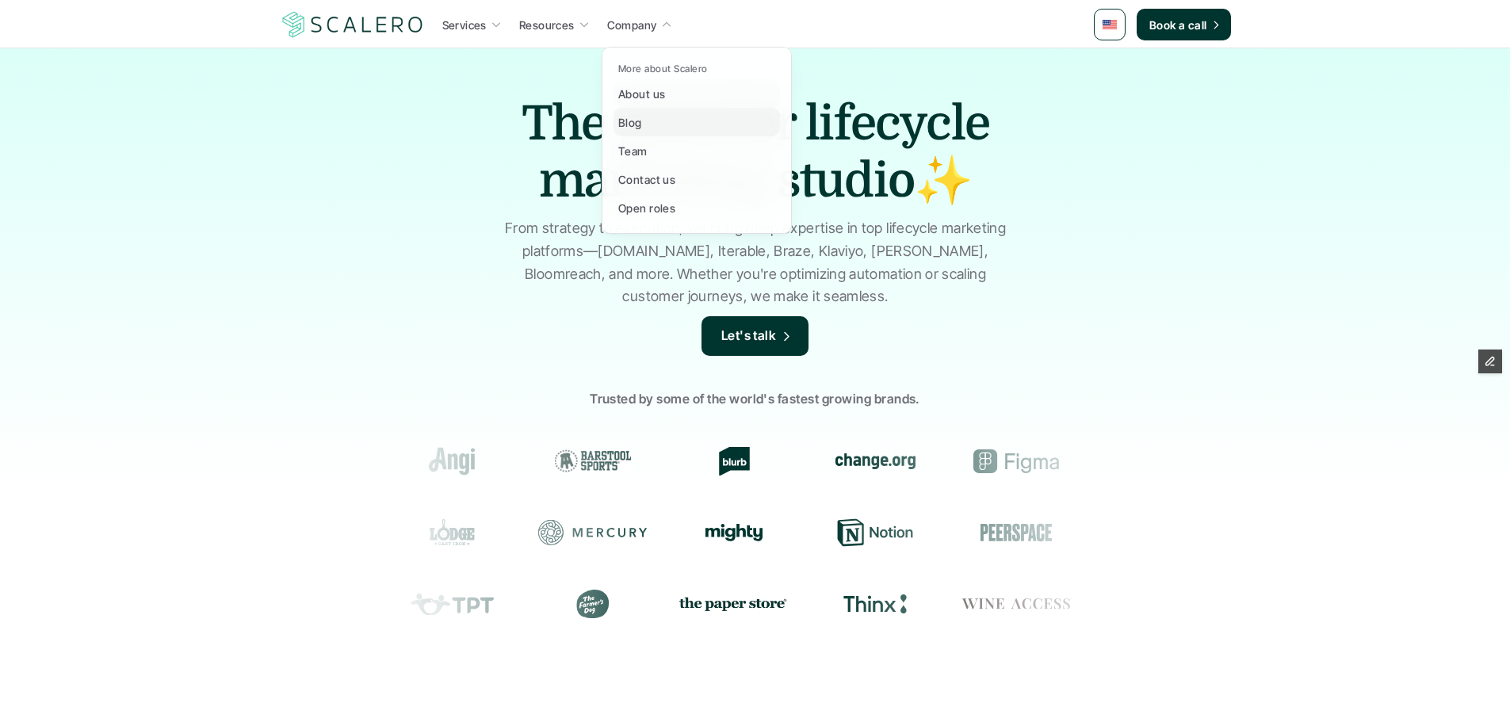
click at [648, 130] on div "Blog" at bounding box center [634, 122] width 33 height 19
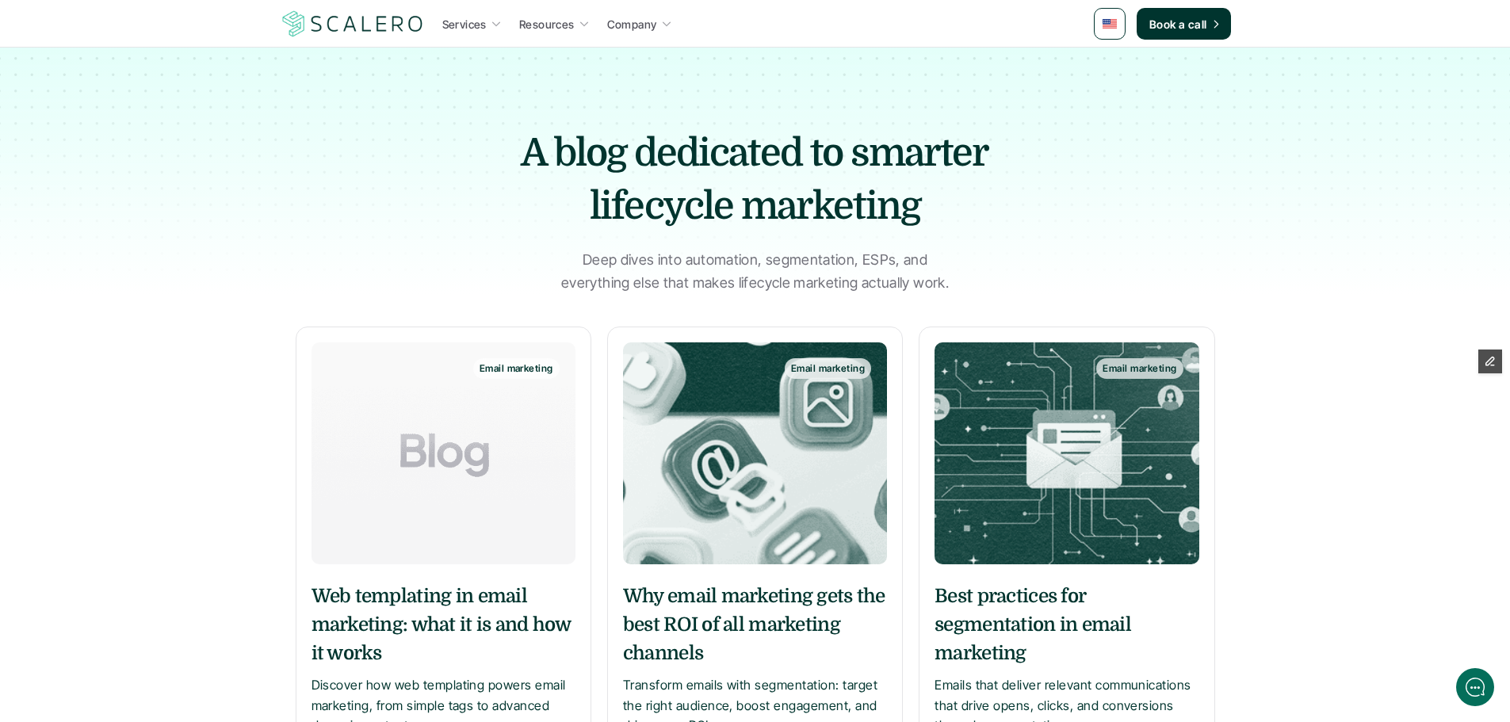
click at [511, 488] on img at bounding box center [444, 453] width 264 height 222
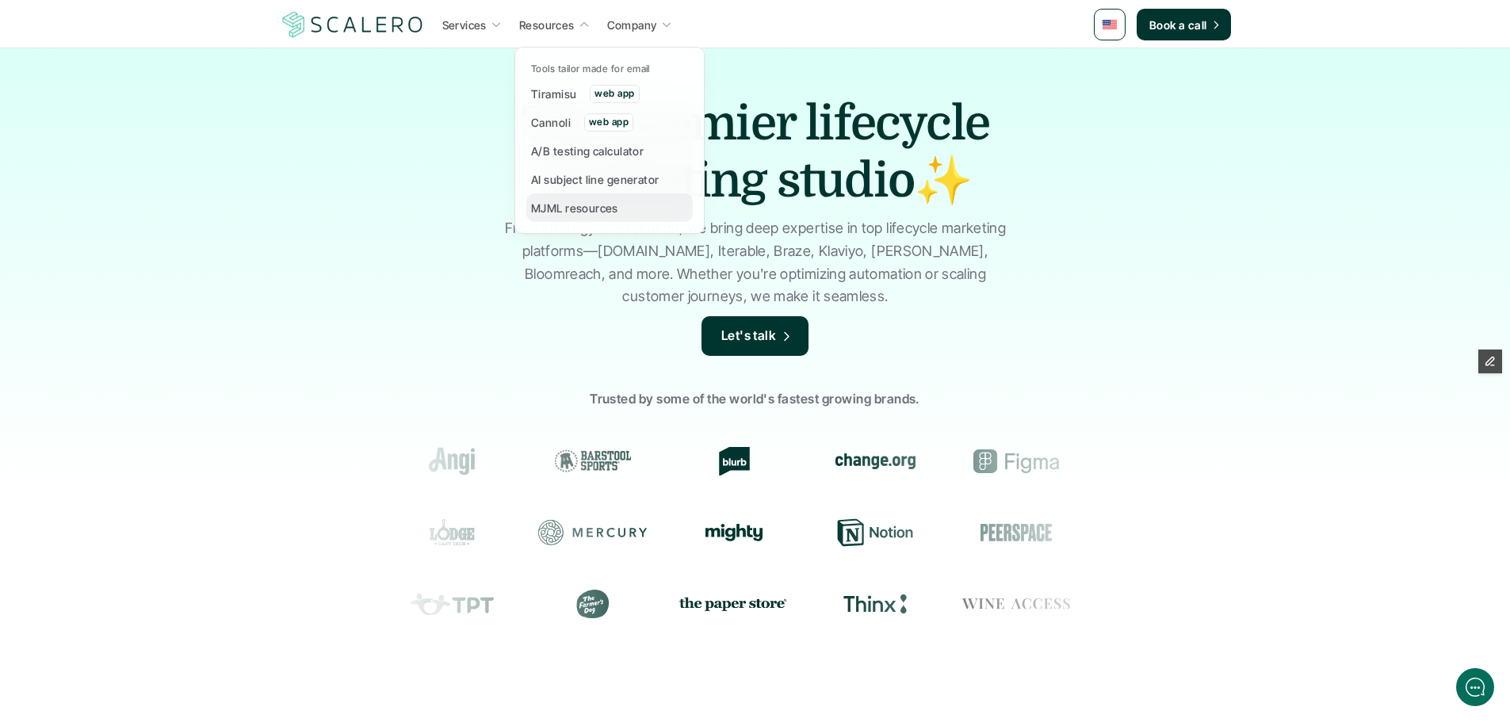
click at [556, 203] on p "MJML resources" at bounding box center [574, 208] width 87 height 17
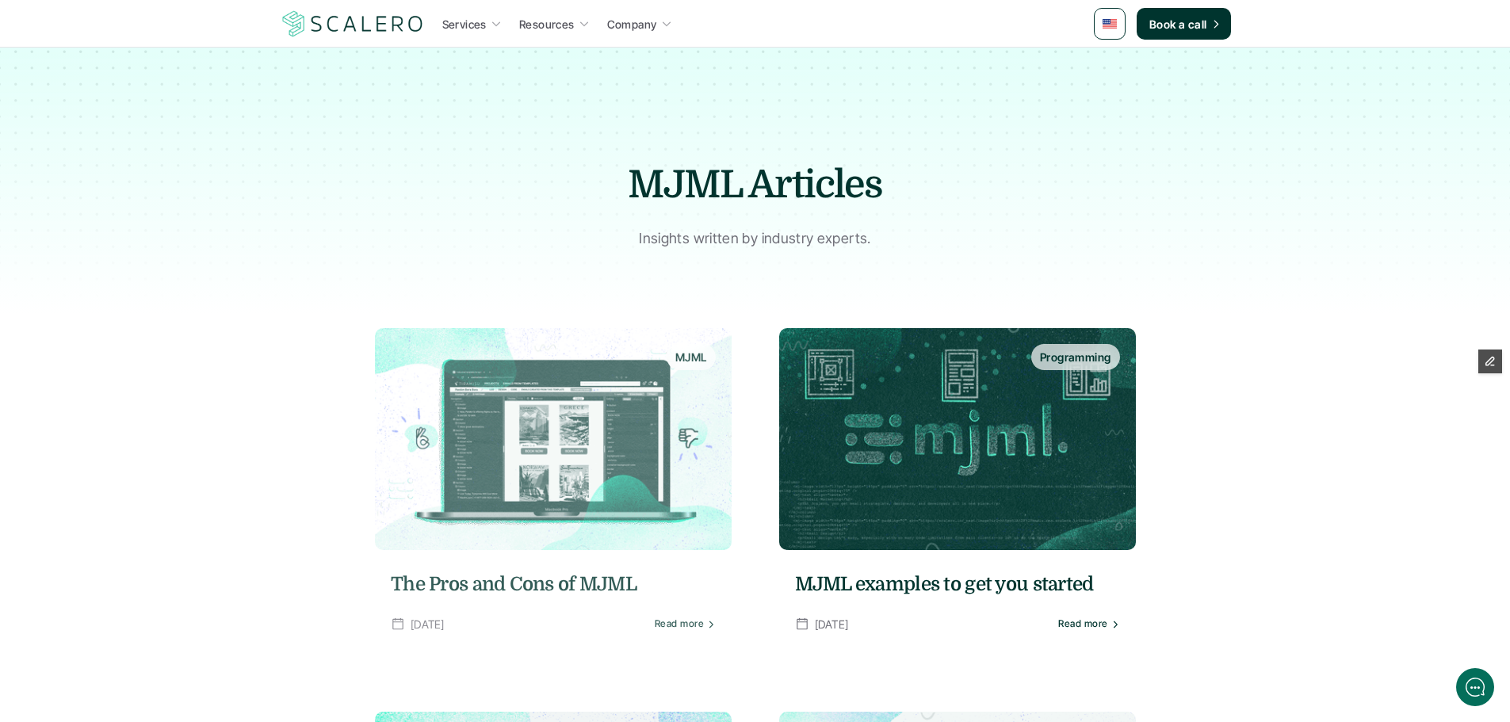
click at [602, 361] on img at bounding box center [553, 439] width 357 height 222
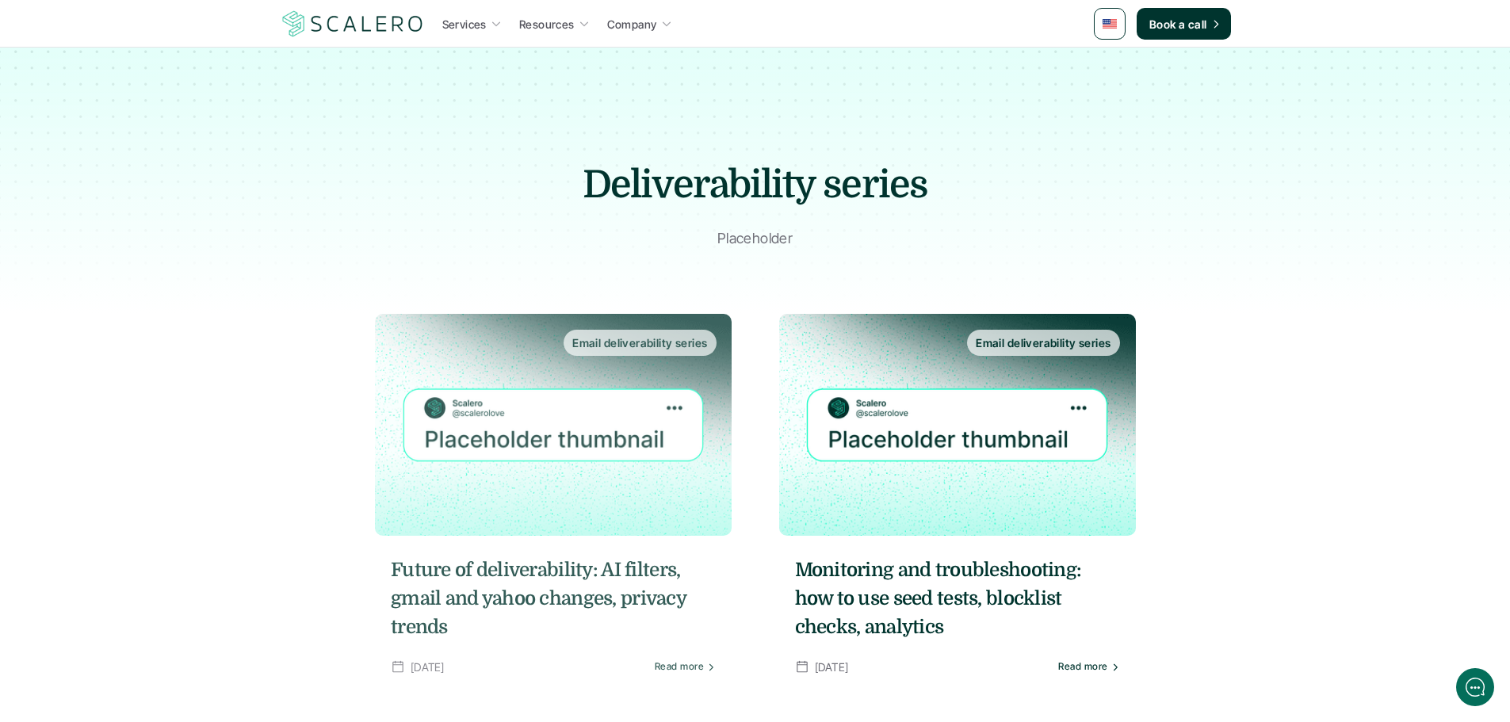
click at [562, 375] on img at bounding box center [553, 425] width 357 height 222
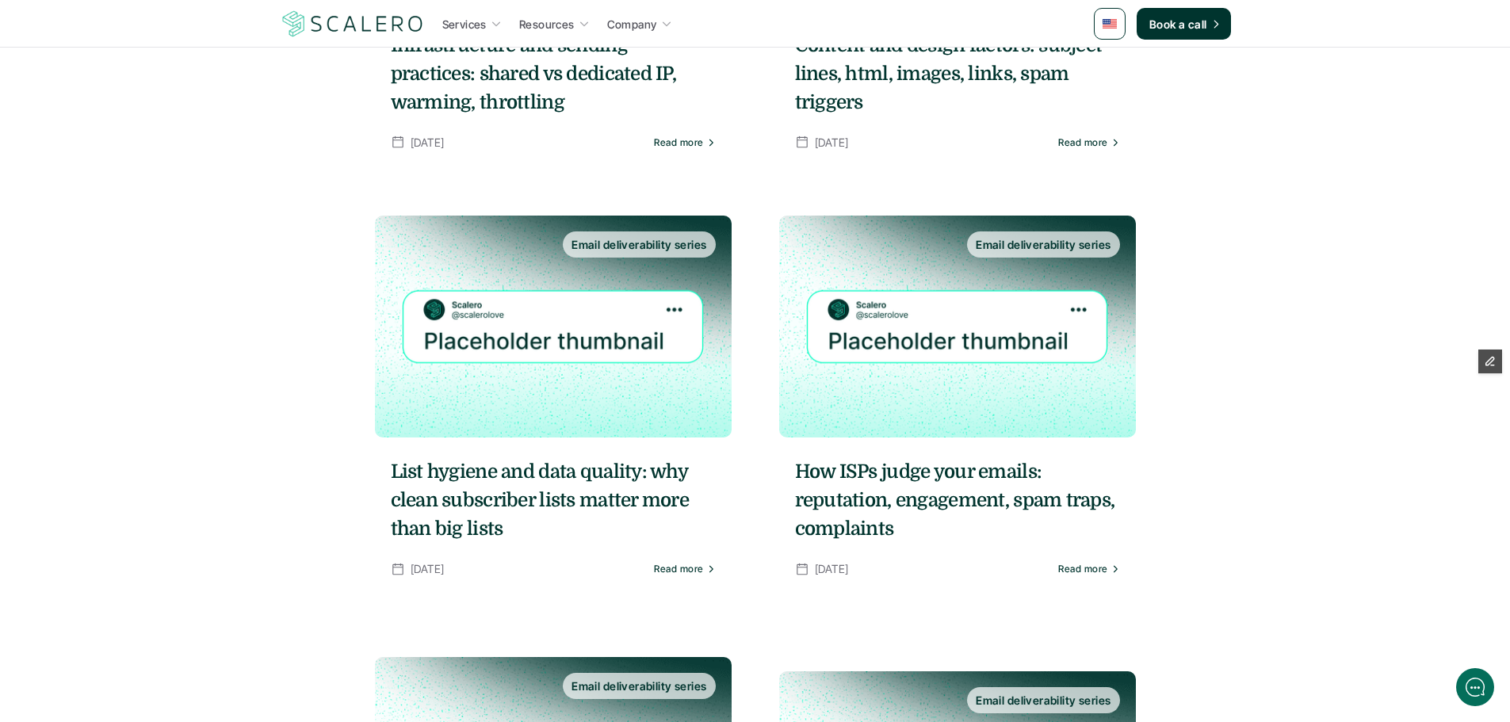
scroll to position [1427, 0]
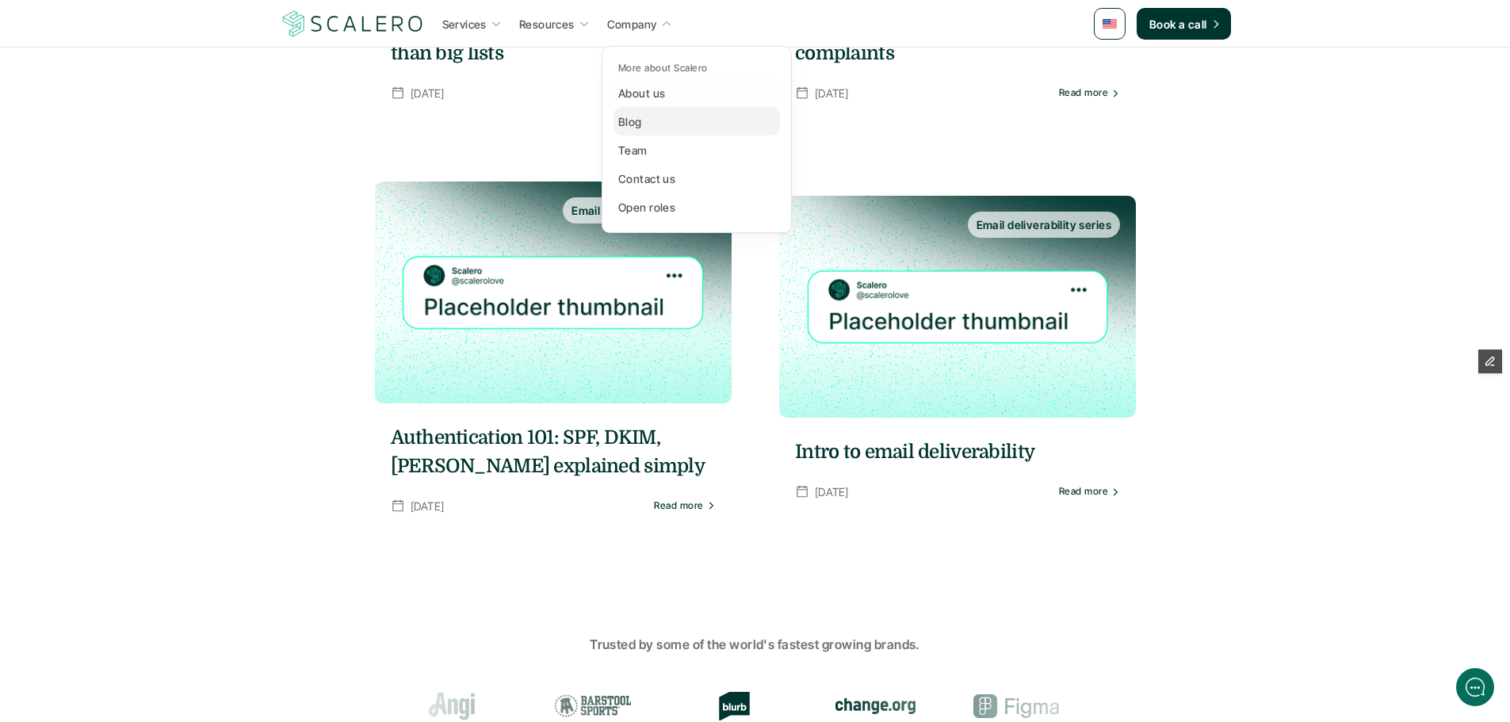
click at [673, 121] on link "Blog" at bounding box center [697, 121] width 166 height 29
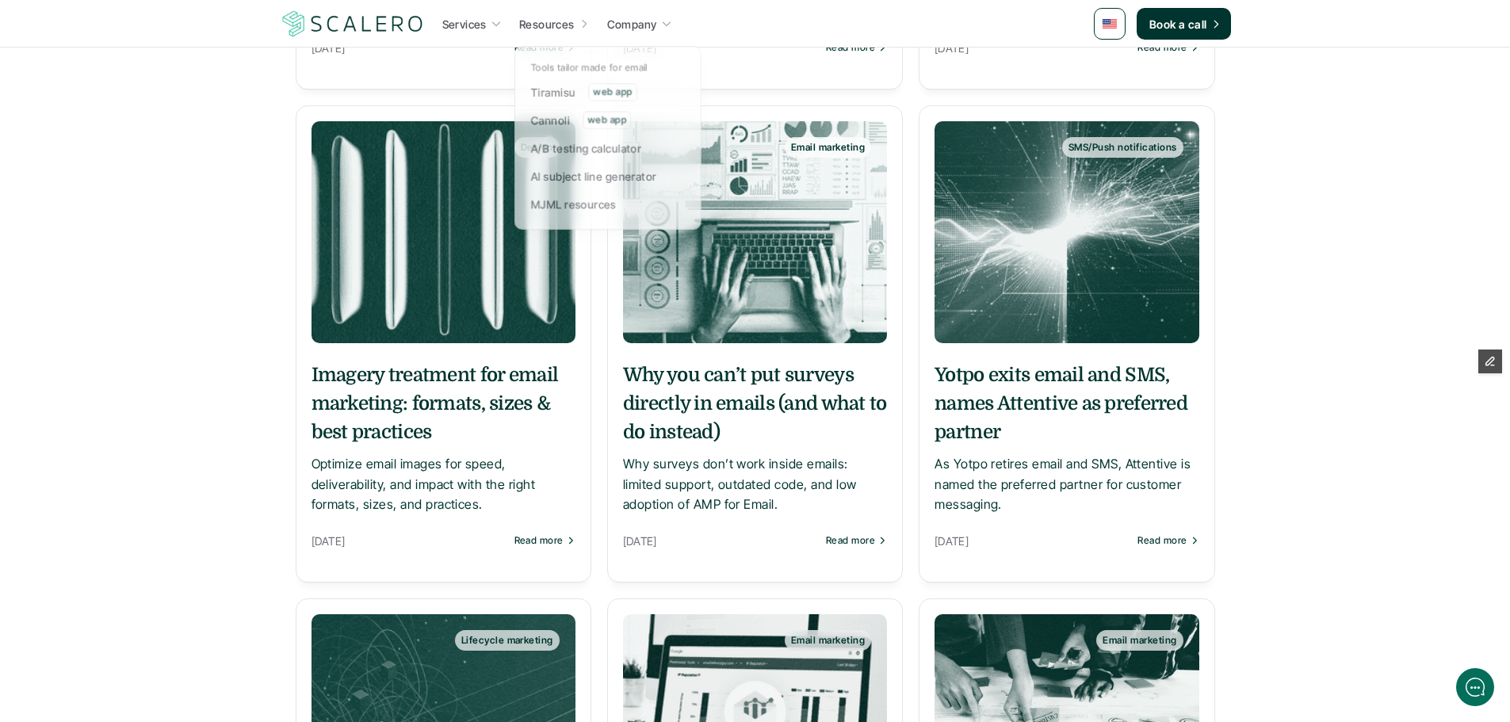
scroll to position [713, 0]
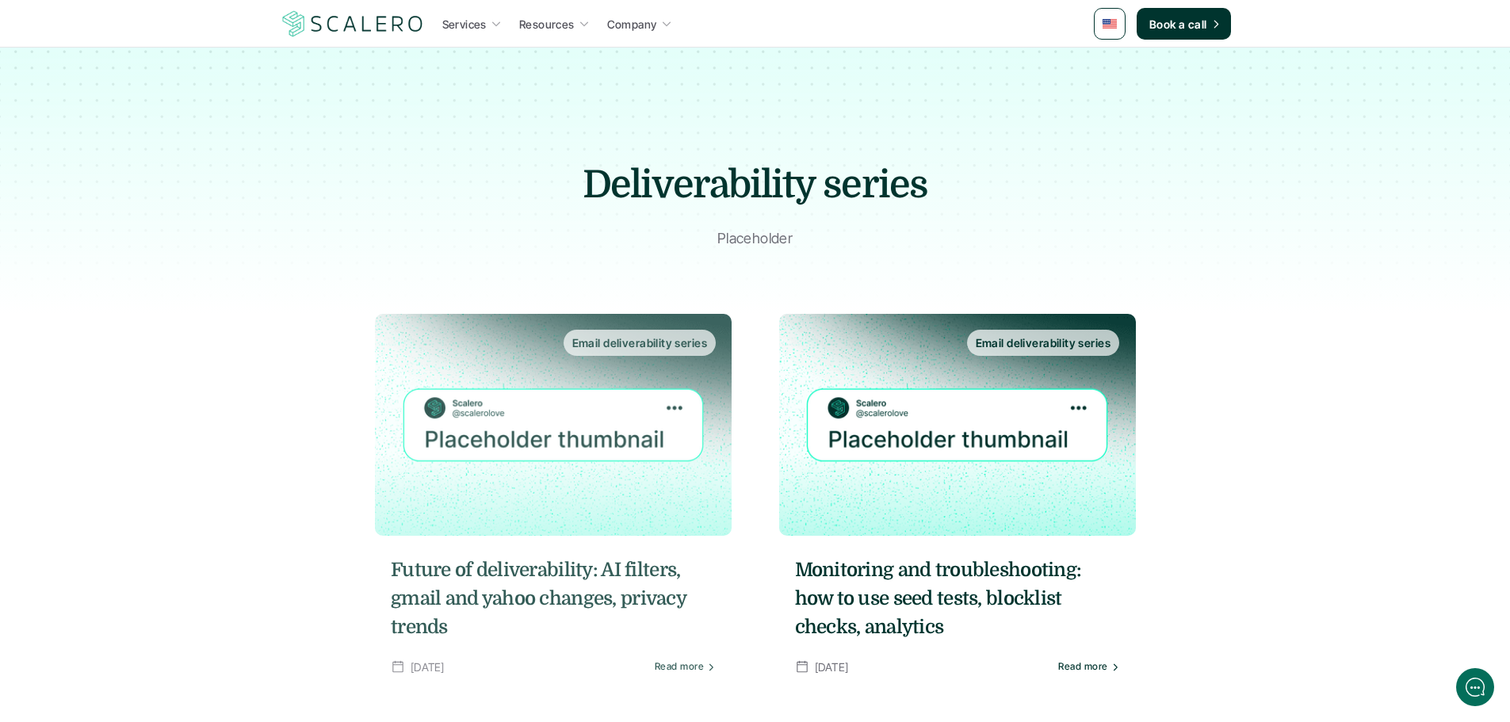
click at [644, 463] on img at bounding box center [553, 425] width 357 height 222
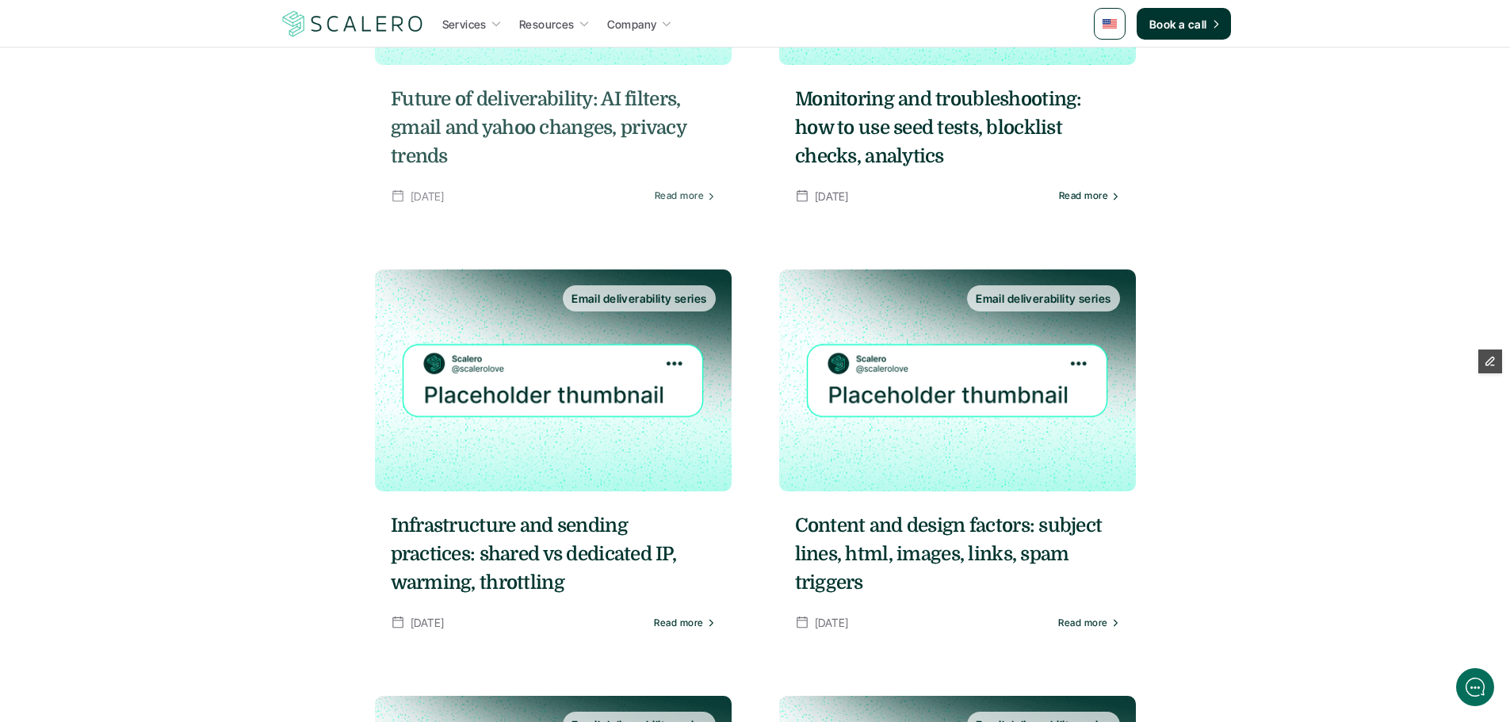
scroll to position [713, 0]
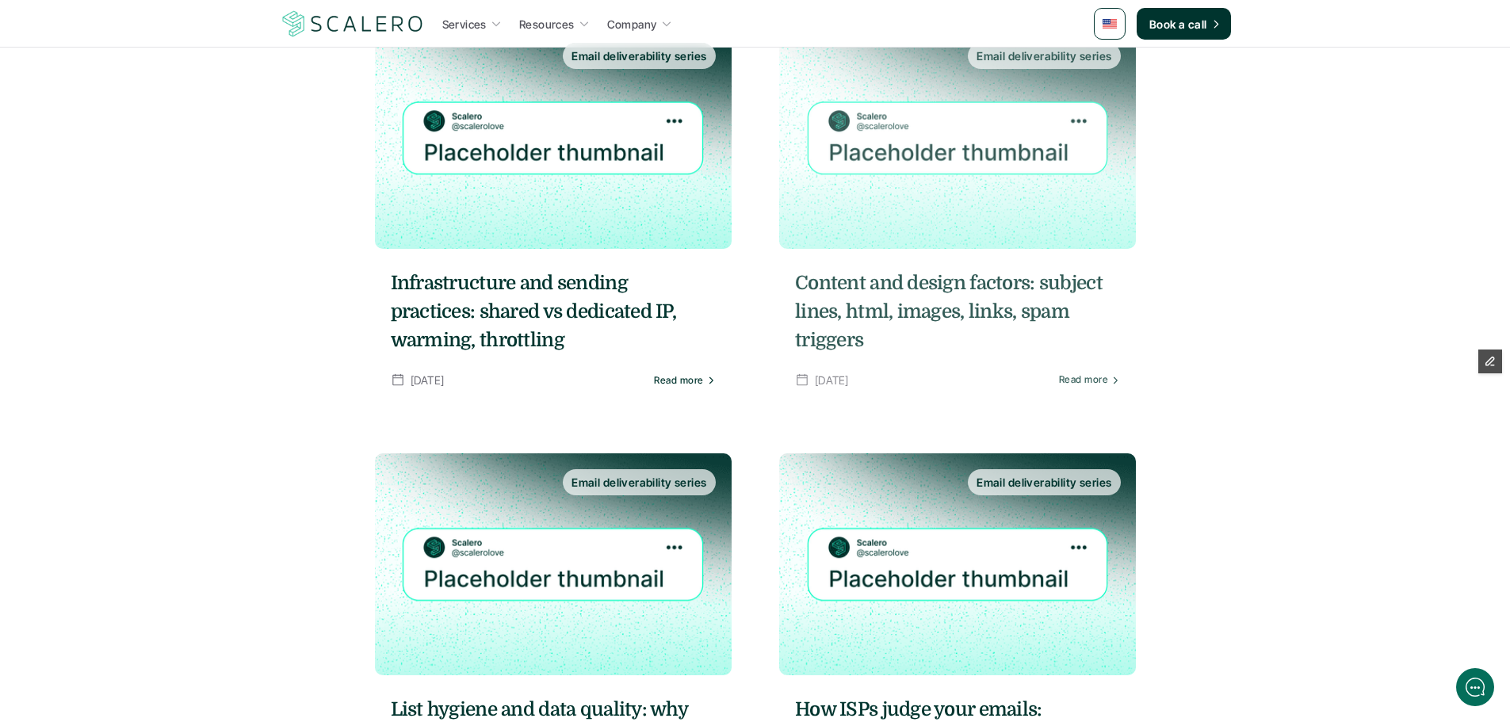
click at [923, 303] on h5 "Content and design factors: subject lines, html, images, links, spam triggers" at bounding box center [957, 312] width 325 height 86
